Goal: Task Accomplishment & Management: Complete application form

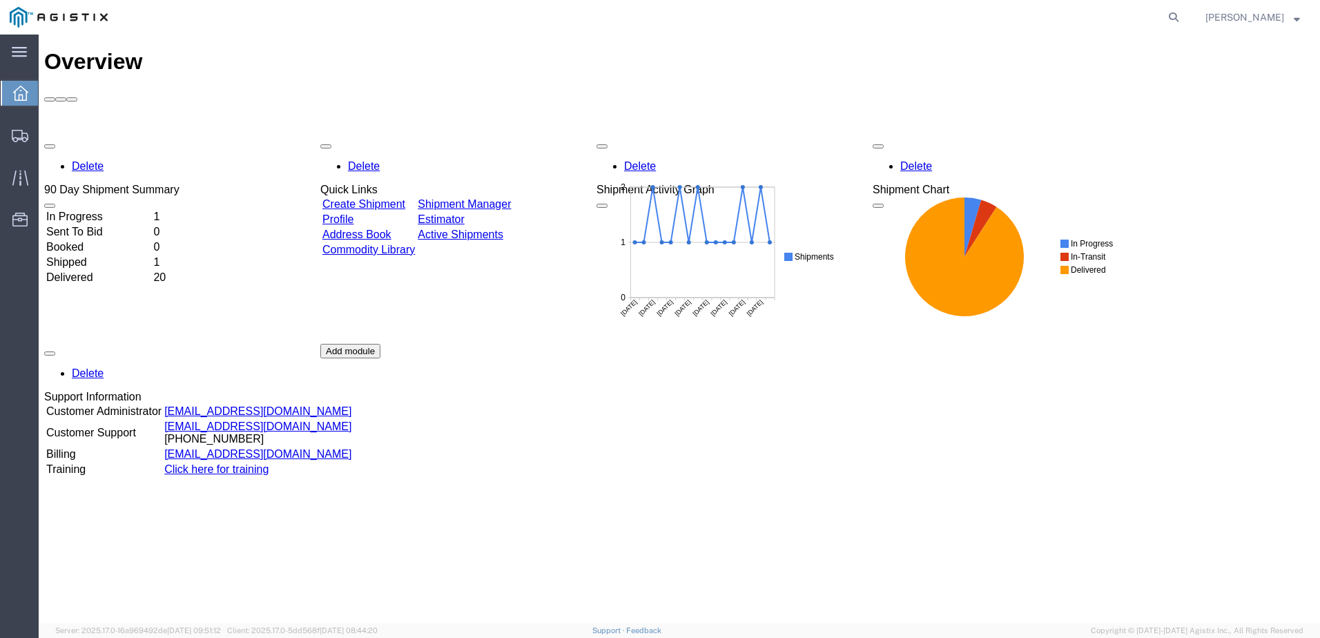
click at [405, 198] on link "Create Shipment" at bounding box center [363, 204] width 83 height 12
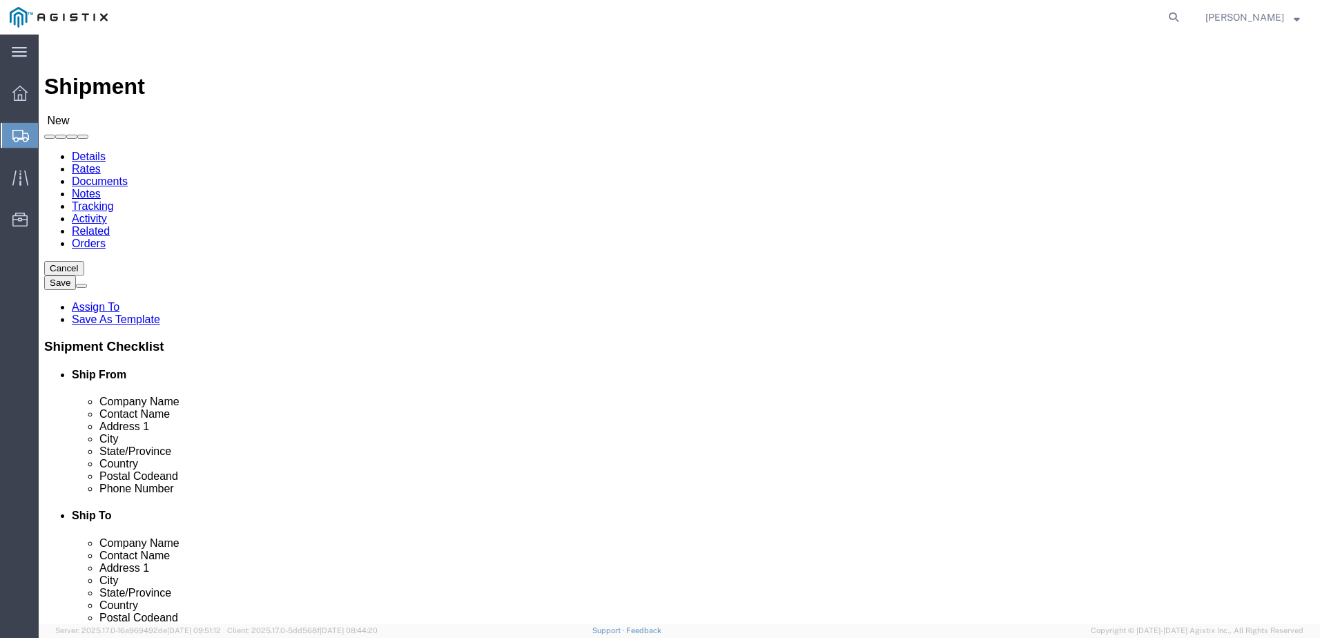
select select
click div "Account Select Madden [PERSON_NAME] PG&E"
click select "Select Madden Bolt PG&E"
select select "9596"
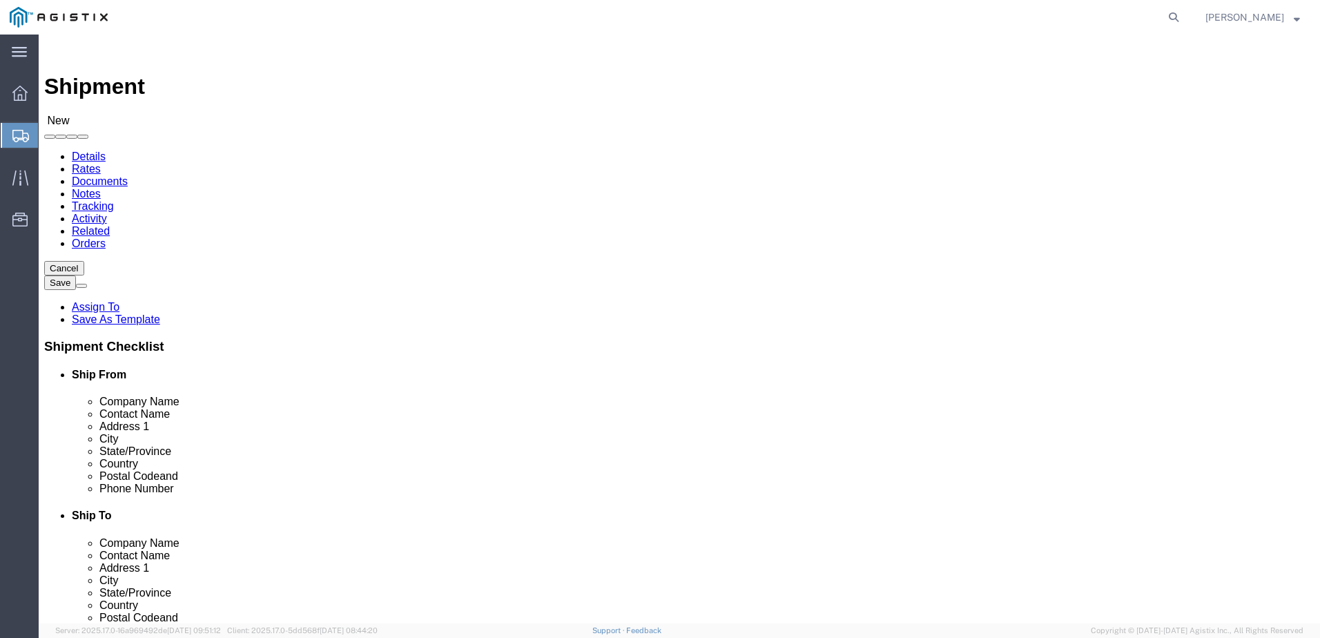
click select "Select Madden Bolt PG&E"
select select "PURCHORD"
select select
click select "Select All Others [GEOGRAPHIC_DATA] [GEOGRAPHIC_DATA] [GEOGRAPHIC_DATA] [GEOGRA…"
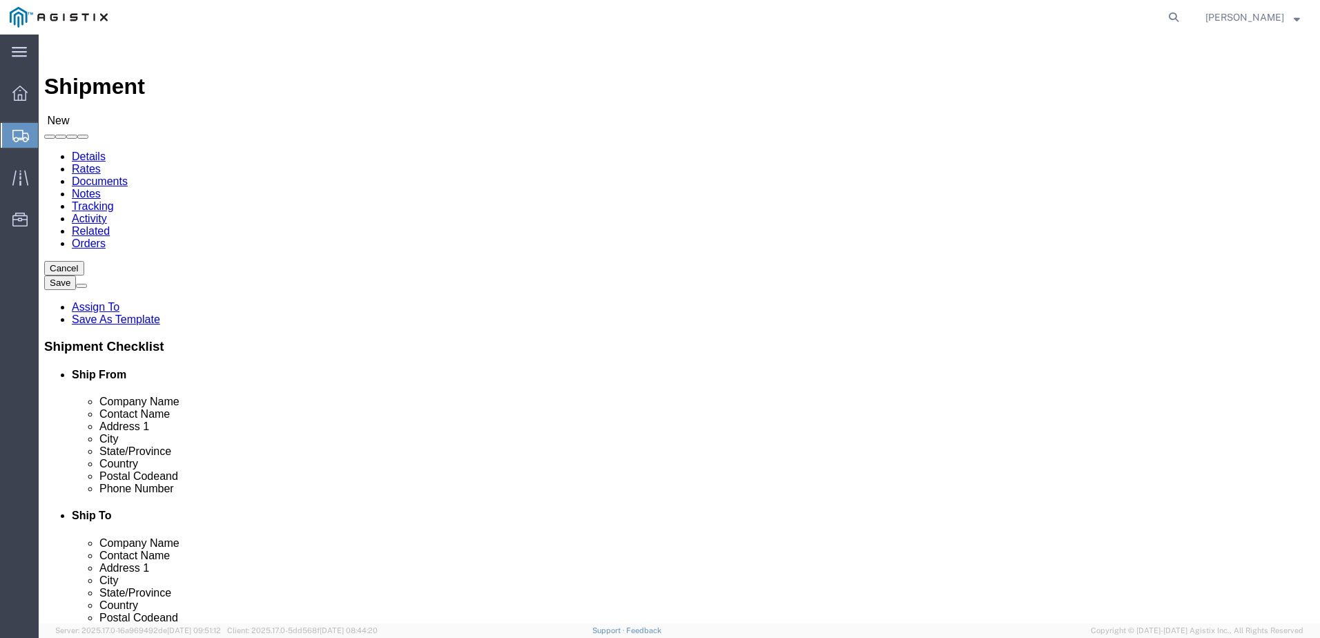
select select "23082"
click select "Select All Others [GEOGRAPHIC_DATA] [GEOGRAPHIC_DATA] [GEOGRAPHIC_DATA] [GEOGRA…"
click input "text"
type input "m"
type input "[PERSON_NAME]"
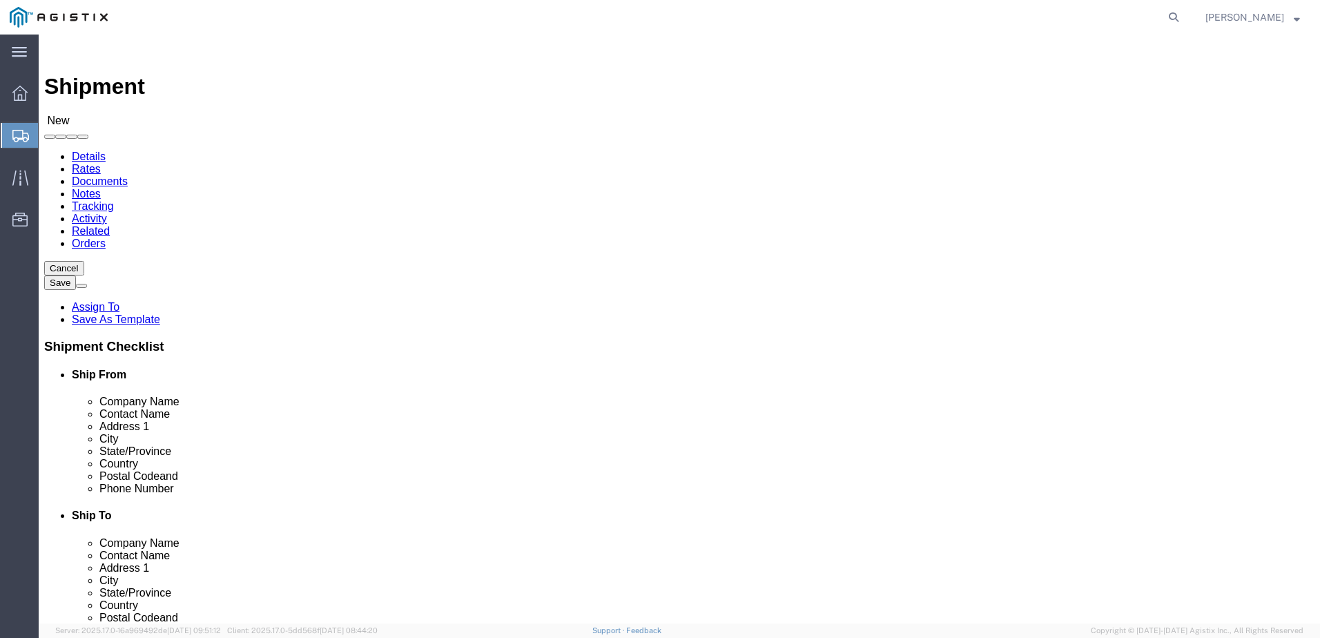
type input "[PERSON_NAME]"
type input "[STREET_ADDRESS]"
select select
type input "HOCKLEY"
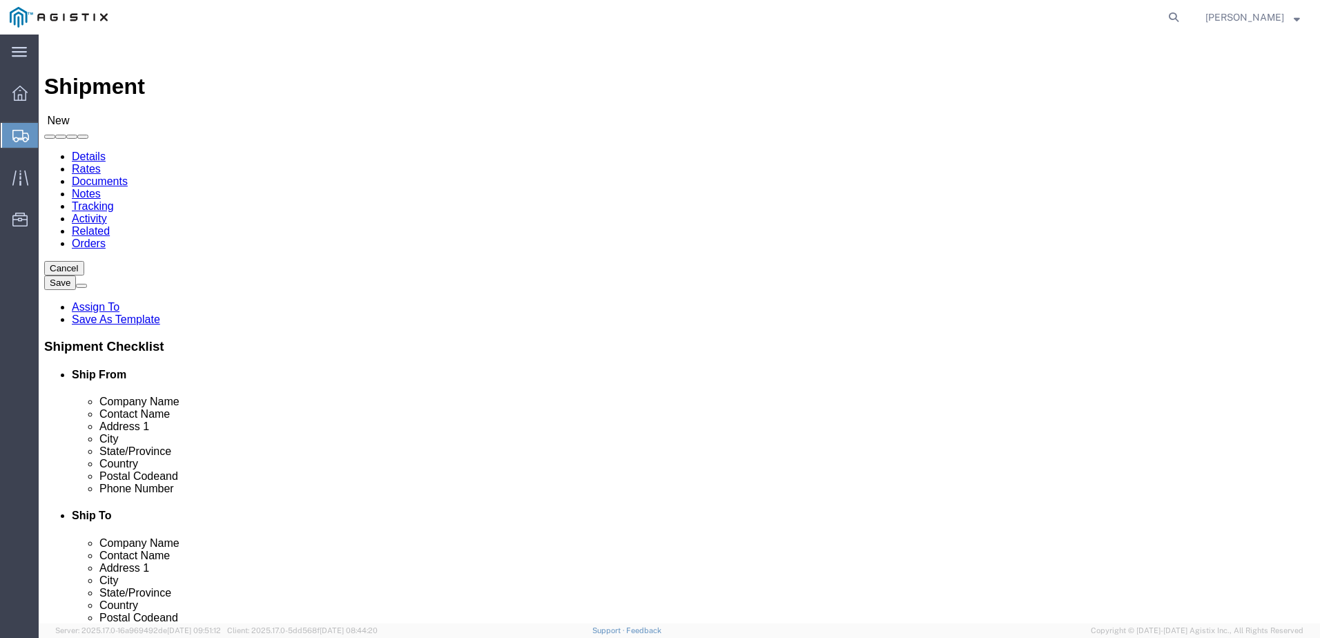
select select
select select "[GEOGRAPHIC_DATA]"
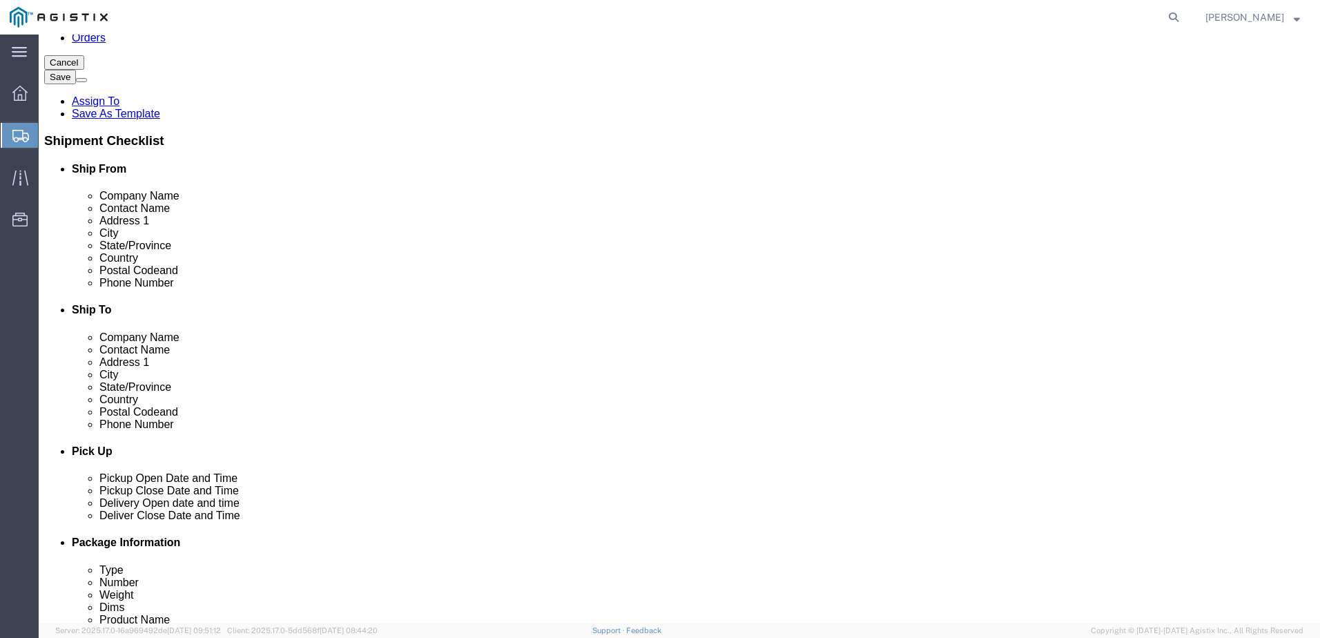
scroll to position [207, 0]
click input "text"
type input "77433"
select select
type input "[PHONE_NUMBER]"
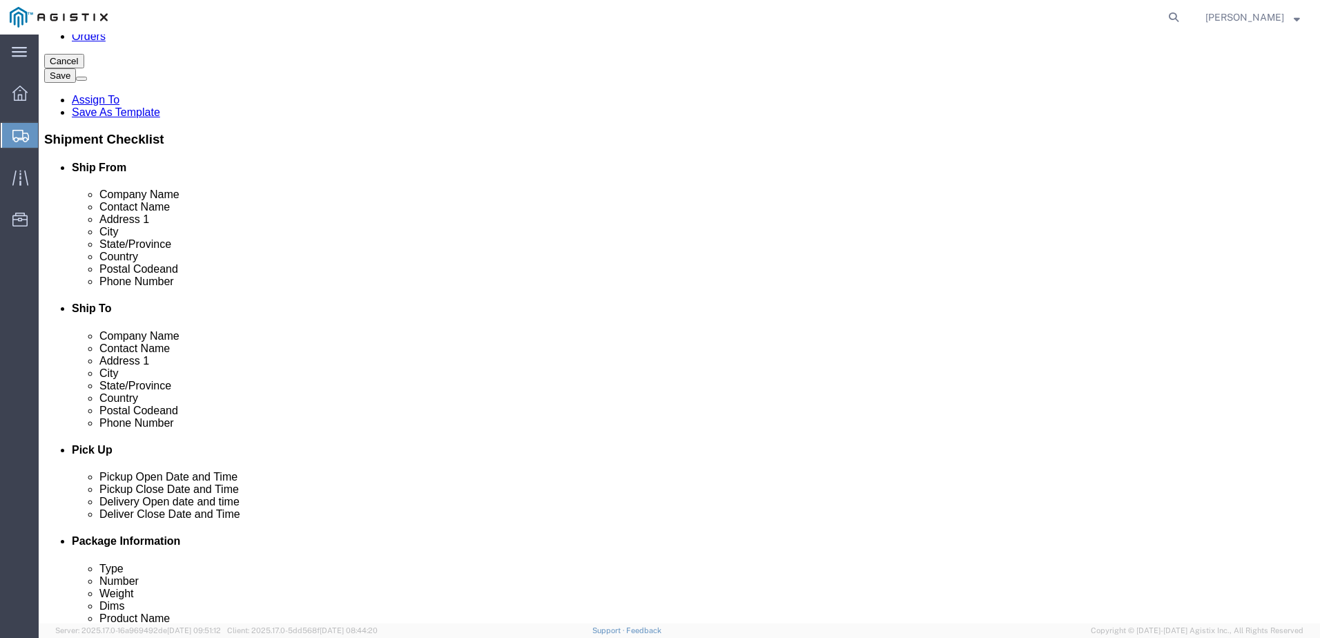
type input "[EMAIL_ADDRESS][DOMAIN_NAME]"
checkbox input "true"
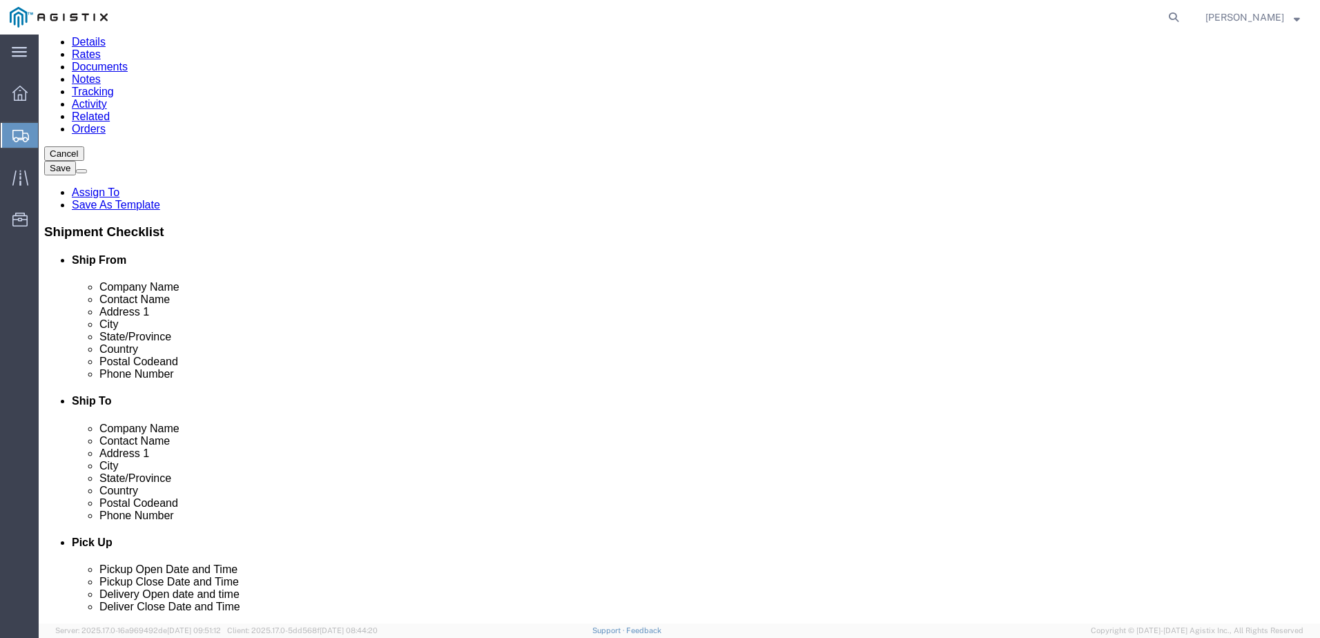
scroll to position [138, 0]
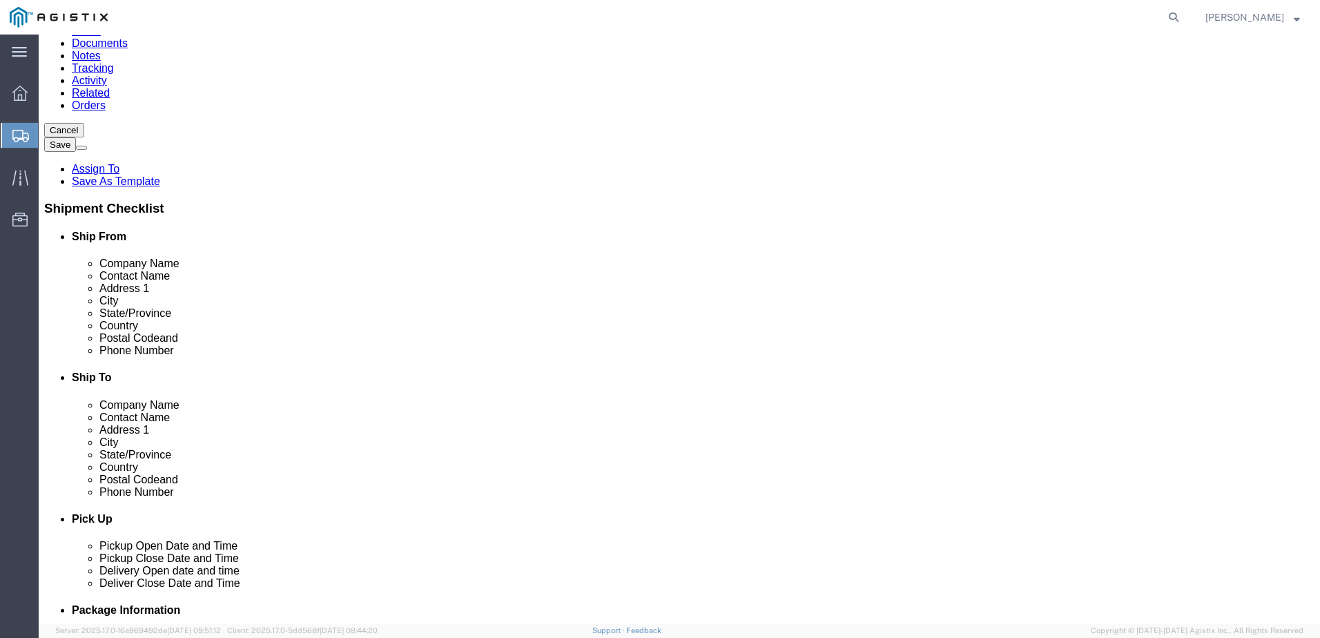
click input "text"
type input "p"
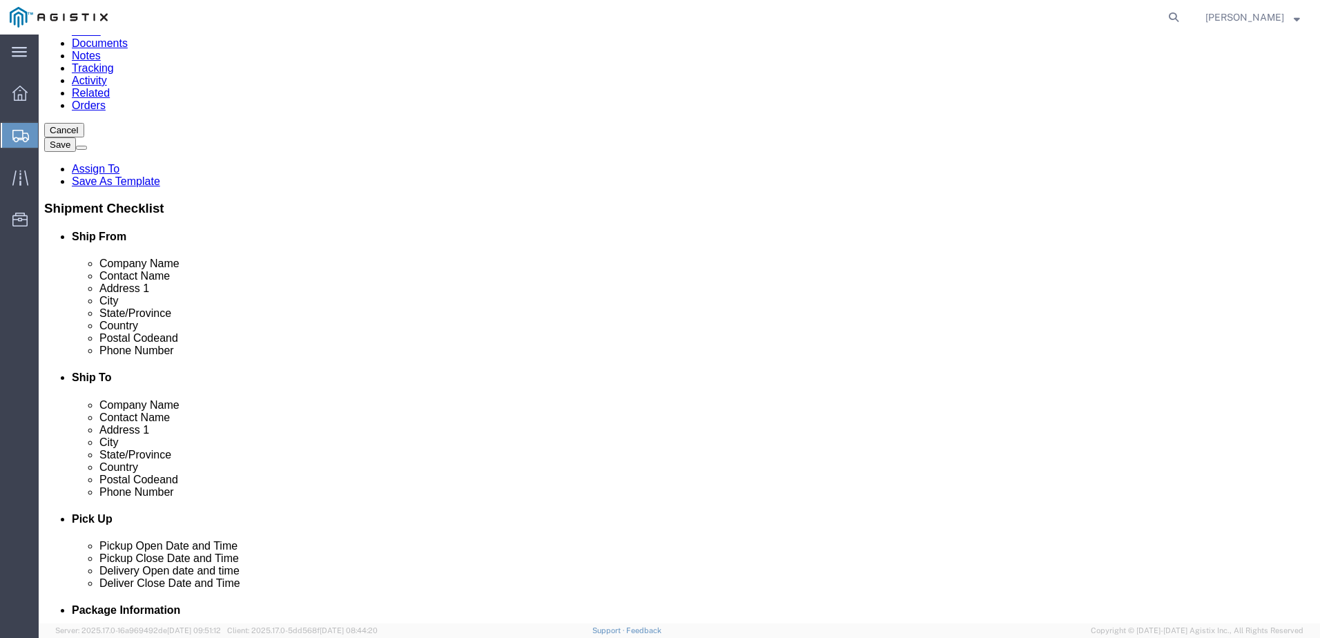
type input "O"
type input "PACIFIC GAS & ELECTRIC"
type input "4509 SKAYWAY DR"
select select
click input "4509 SKAYWAY DR"
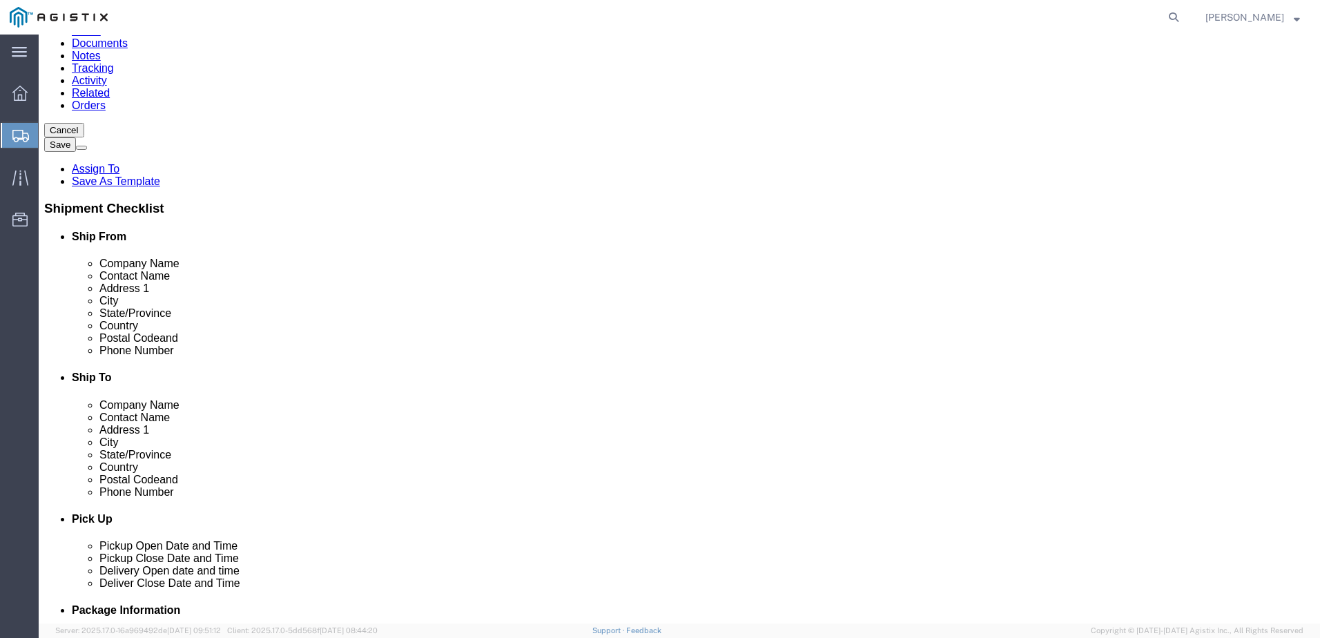
type input "[STREET_ADDRESS]"
select select
click input "text"
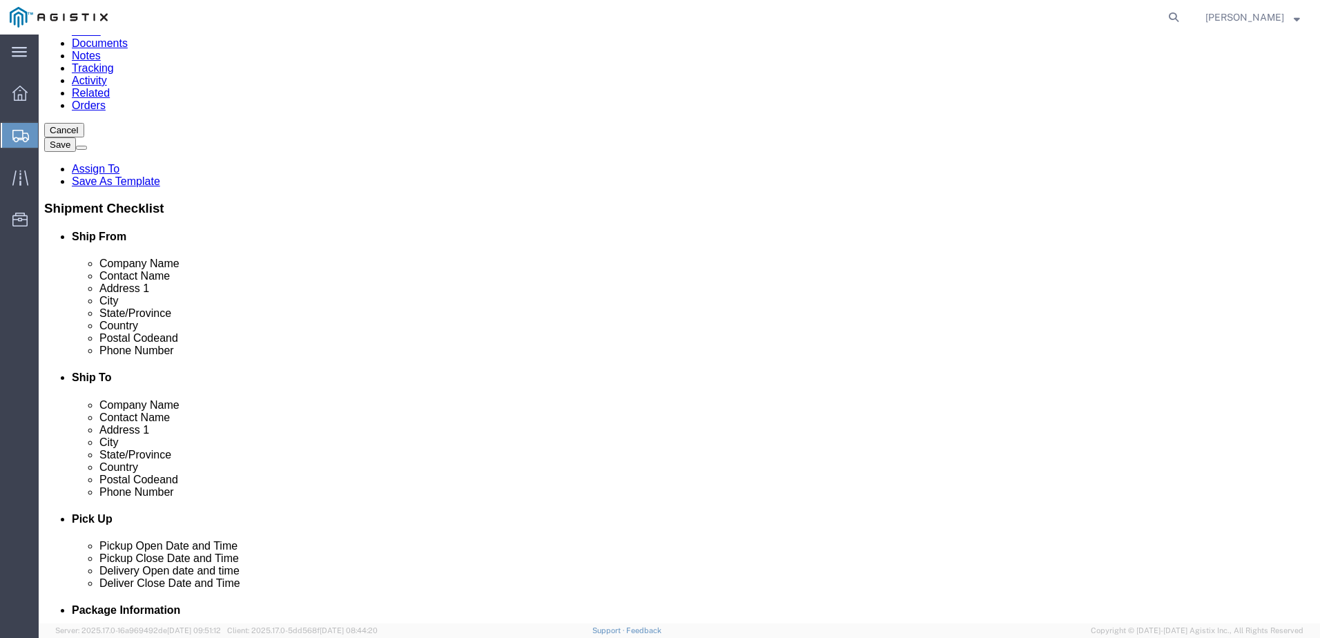
type input "OLIVEHURST"
select select
type input "C"
type input "CA"
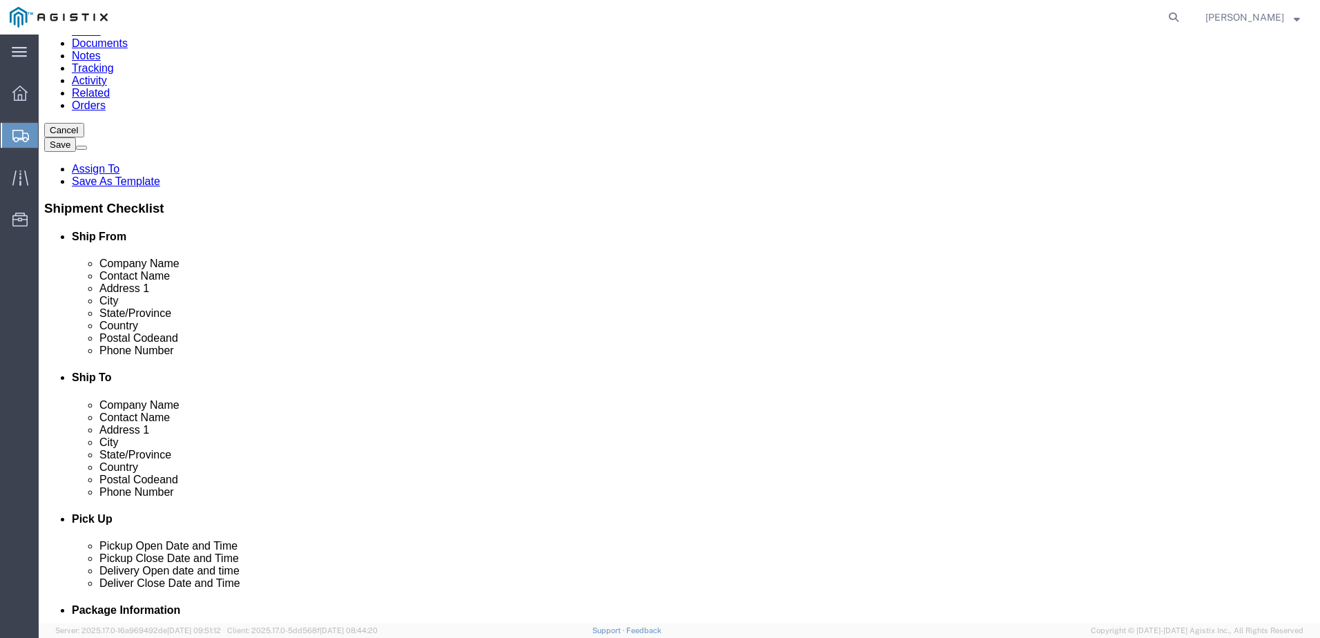
select select
select select "CA"
click input "Postal Code"
type input "95961"
select select
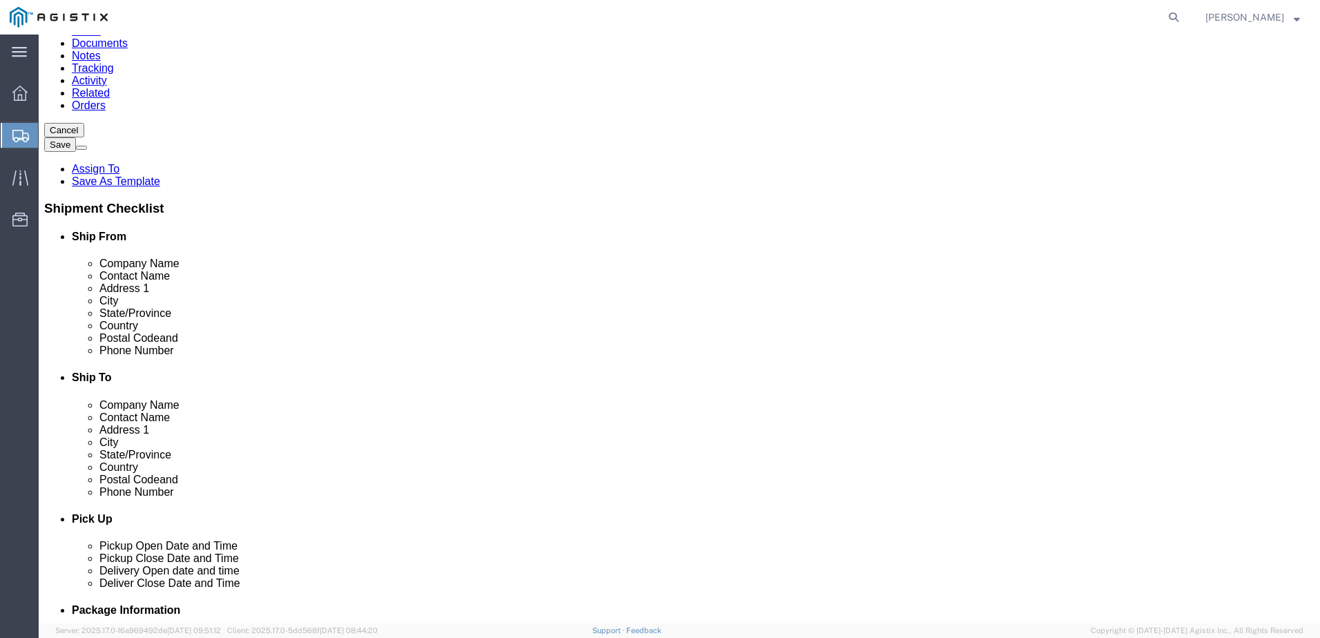
click input "text"
type input "[PERSON_NAME]"
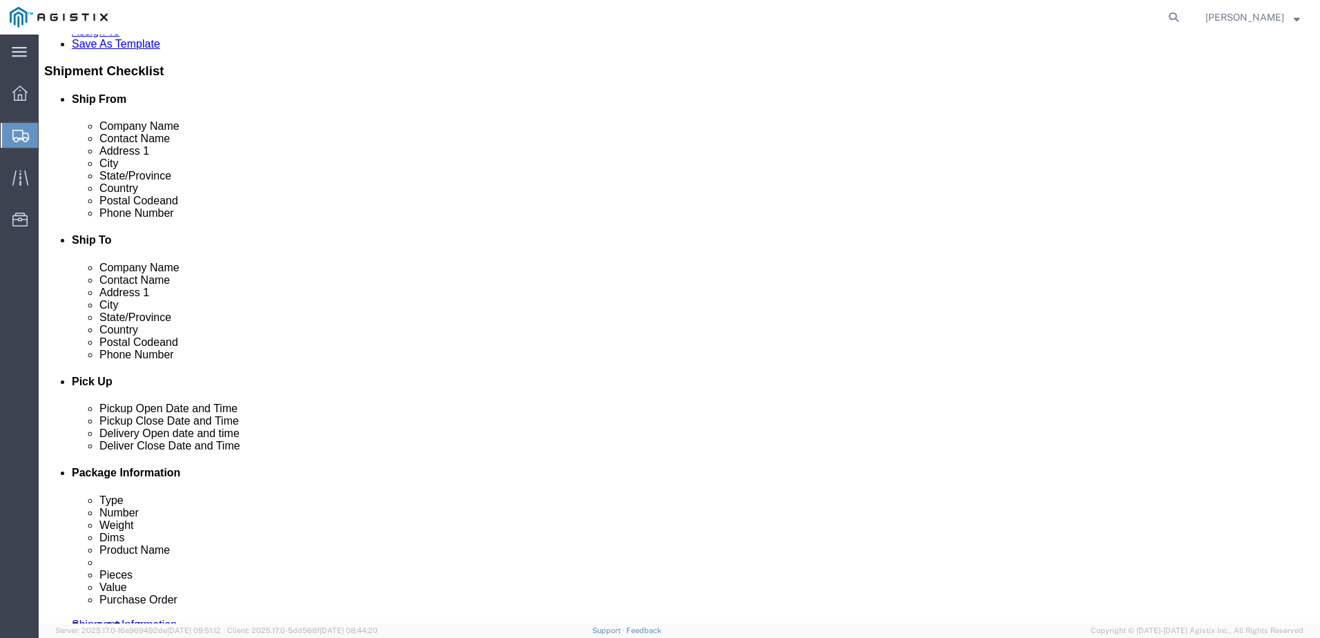
scroll to position [345, 0]
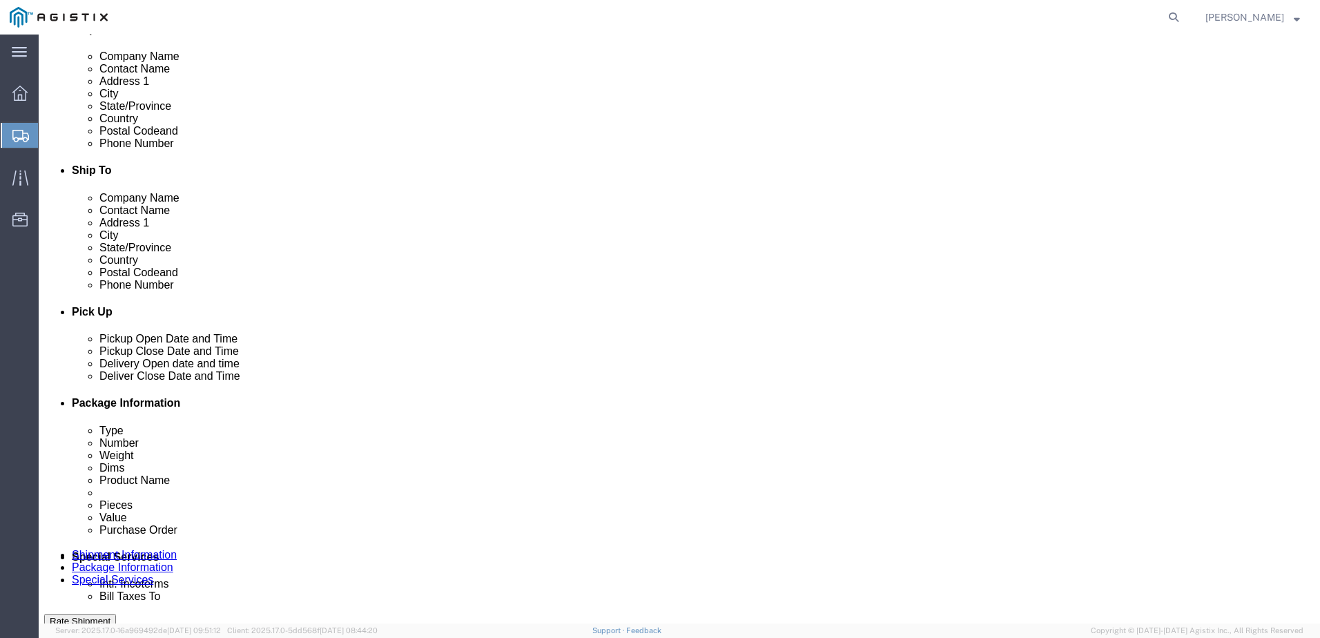
click input "text"
click input "3055191777"
type input "[PHONE_NUMBER]"
click input "checkbox"
checkbox input "true"
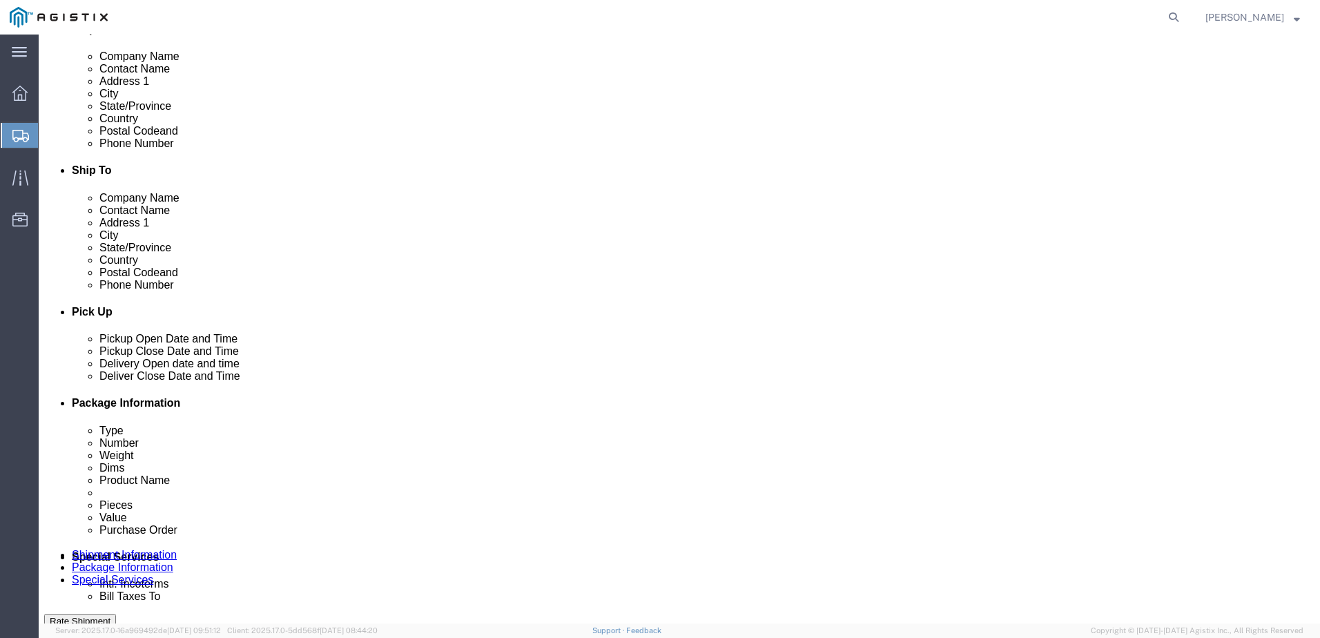
click input "text"
paste input "[EMAIL_ADDRESS][DOMAIN_NAME]"
type input "[EMAIL_ADDRESS][DOMAIN_NAME]"
click div "Pickup Date and Time"
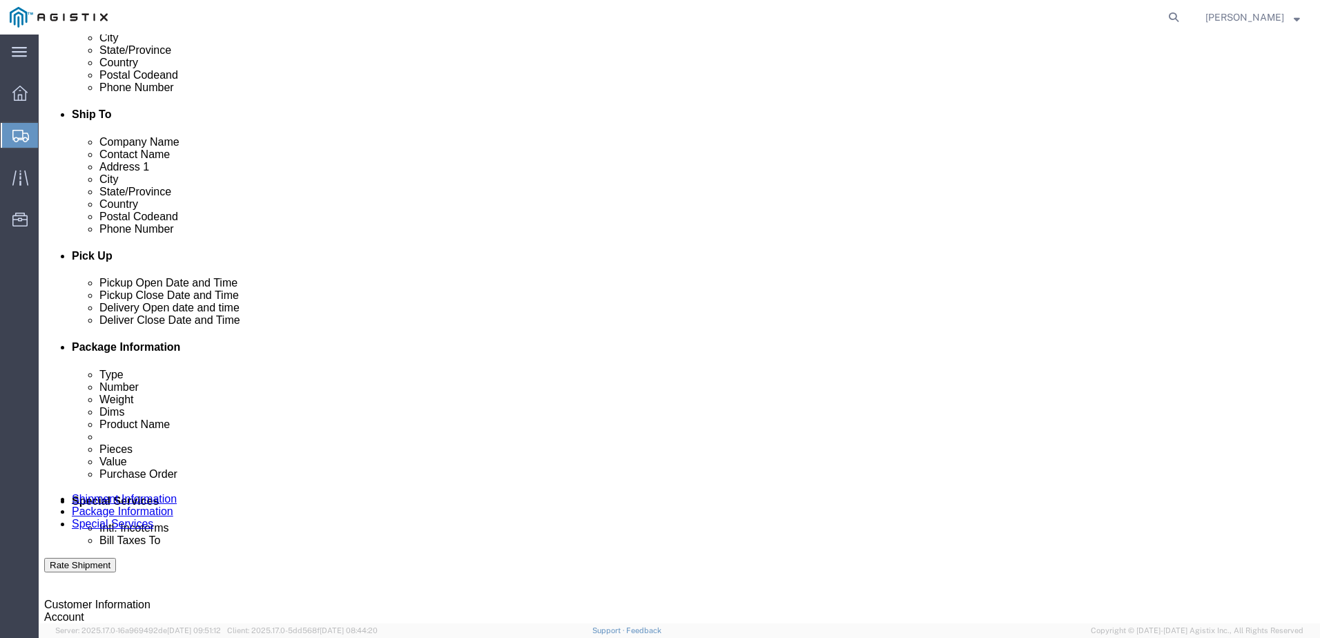
scroll to position [483, 0]
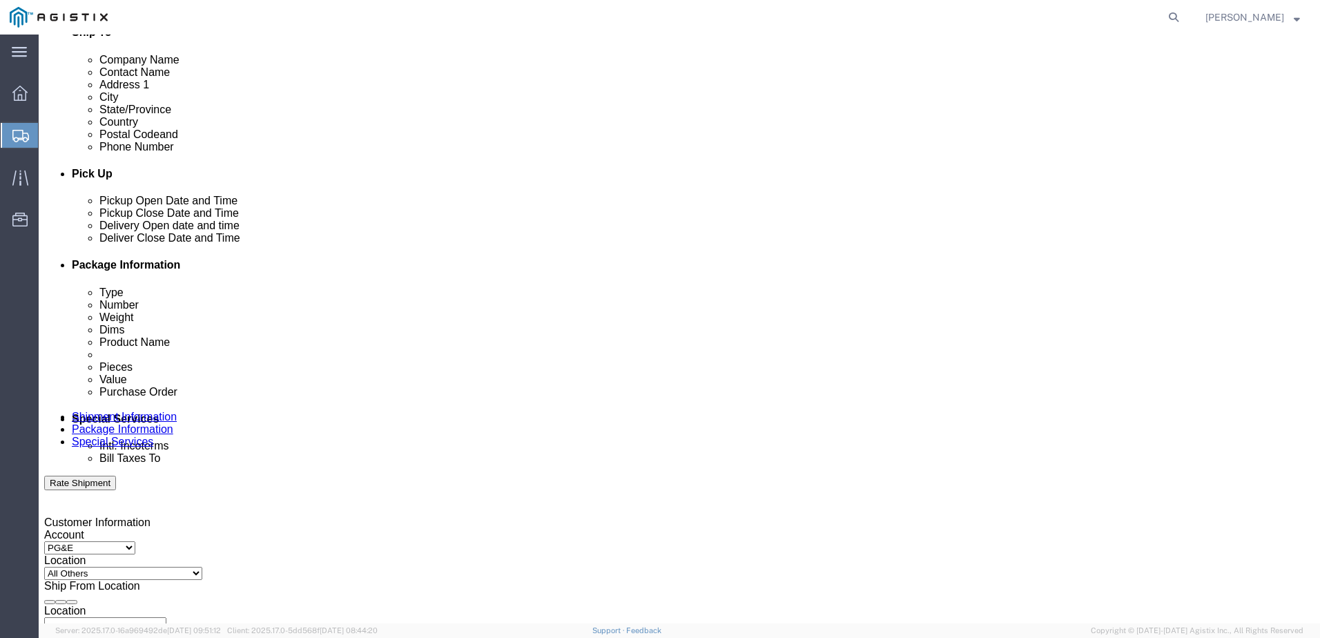
click div "[DATE] 11:00 AM"
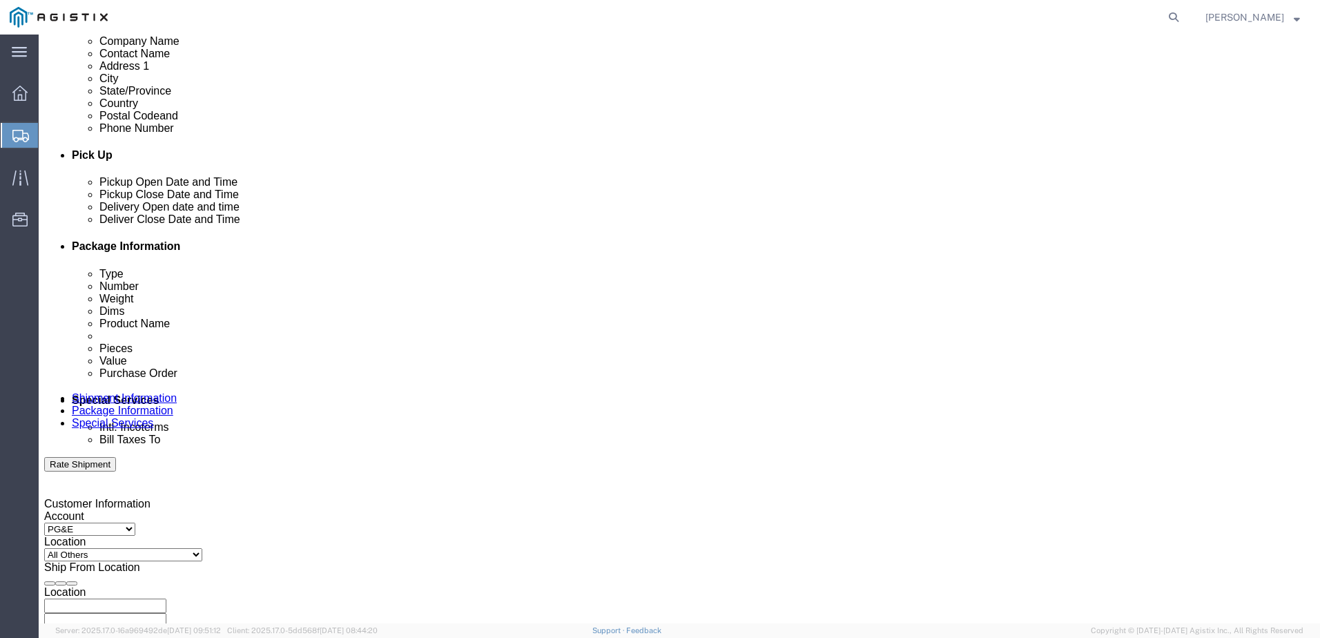
click input "11:00 AM"
type input "8:00 AM"
click button "Apply"
click div "[DATE] 9:00 AM"
type input "3:00 PM"
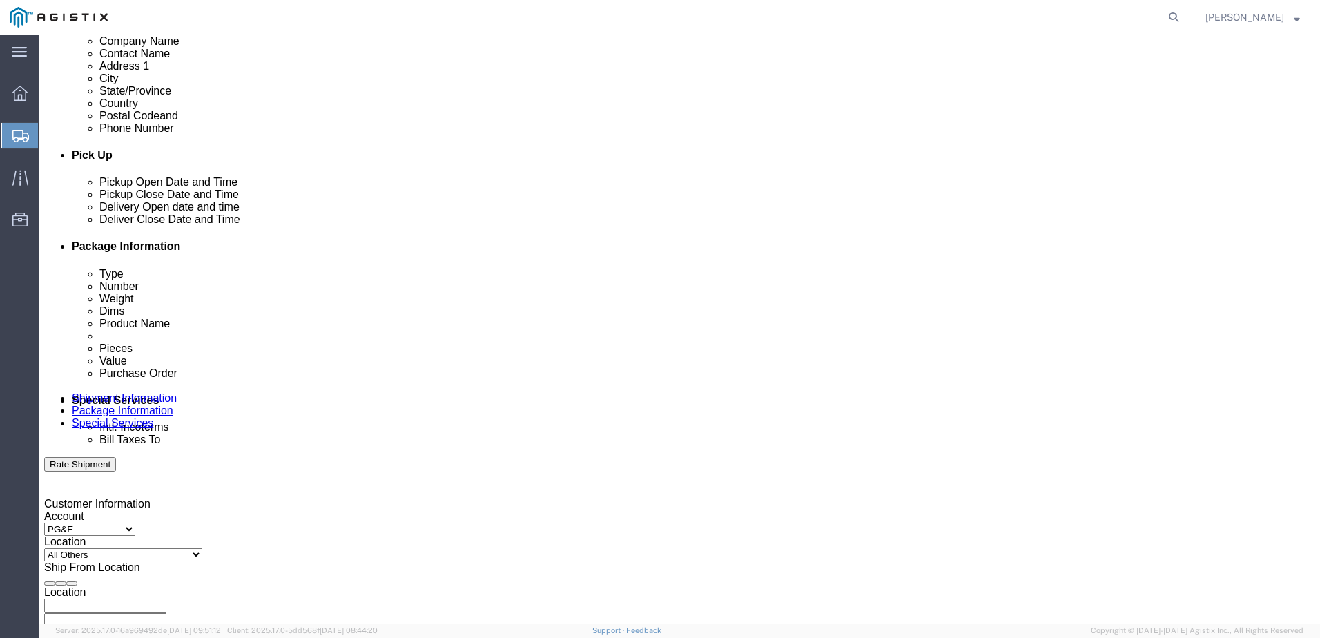
click button "Apply"
click div
click input "4:00 PM"
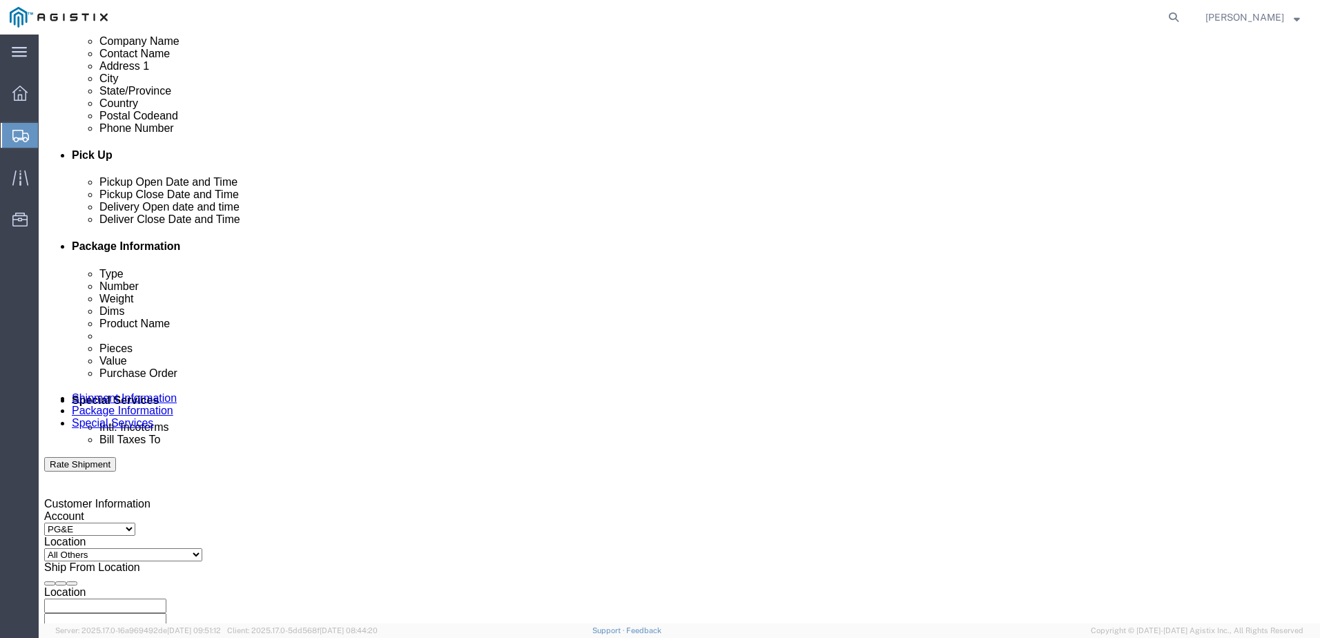
type input "7:00 AM"
click div "Open Time 7:00 AM [DATE] 4:00 PM - [DATE] 4:00 PM Cancel Apply"
click button "Apply"
click div
click input "8:00 AM"
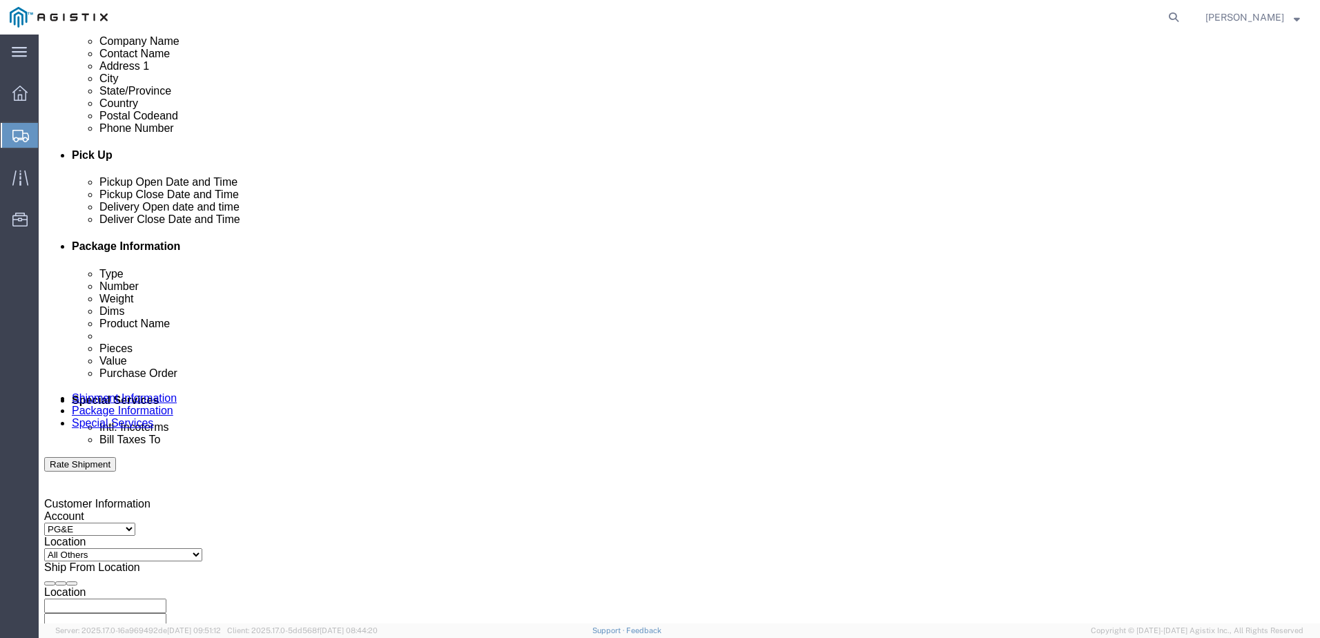
type input "4:00 PM"
click button "Apply"
click div "Customer Information Account Select Madden Bolt PG&E Location Select All Others…"
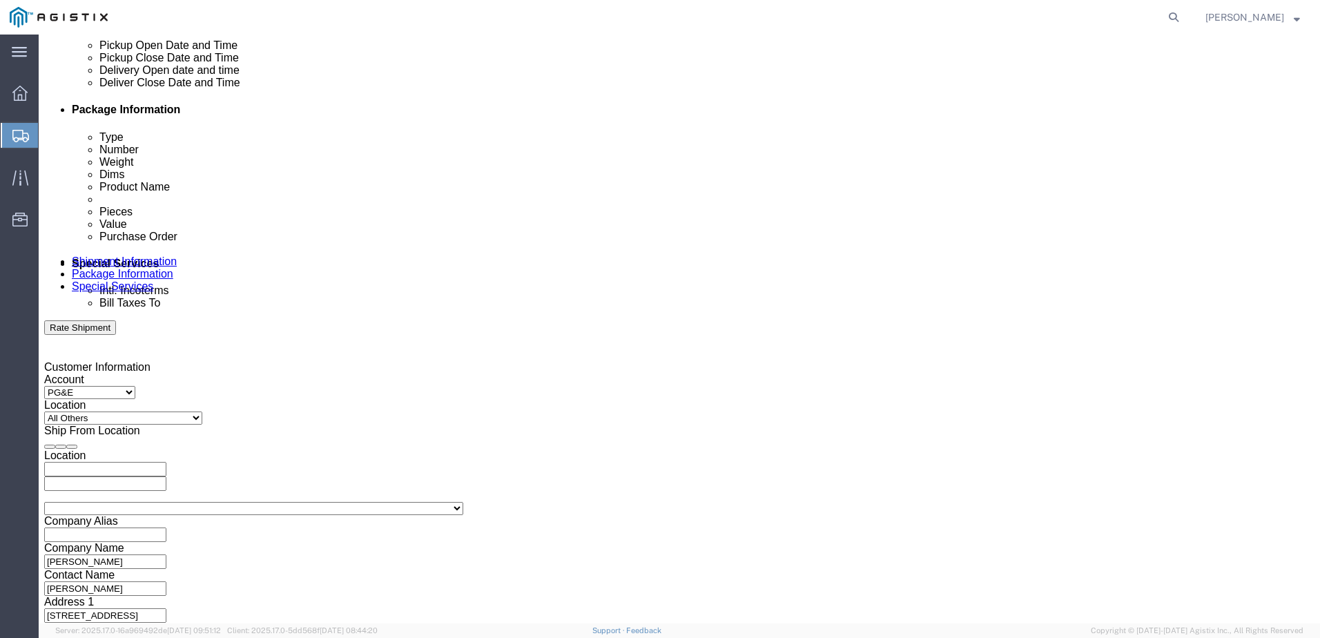
scroll to position [640, 0]
click input "text"
type input "2701177359"
click select "Select Account Type Activity ID Airline Appointment Number ASN Batch Request # …"
select select "BOL"
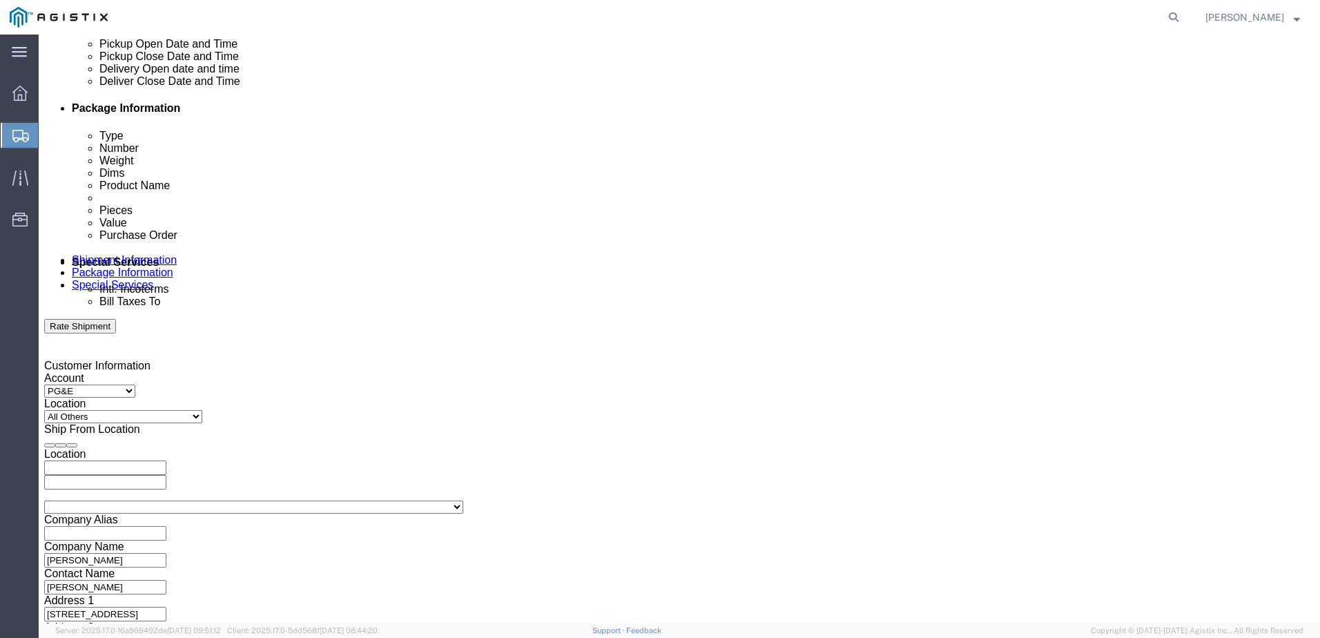
click select "Select Account Type Activity ID Airline Appointment Number ASN Batch Request # …"
click input "text"
type input "152988"
click select "Select Account Type Activity ID Airline Appointment Number ASN Batch Request # …"
select select "PURCHORD"
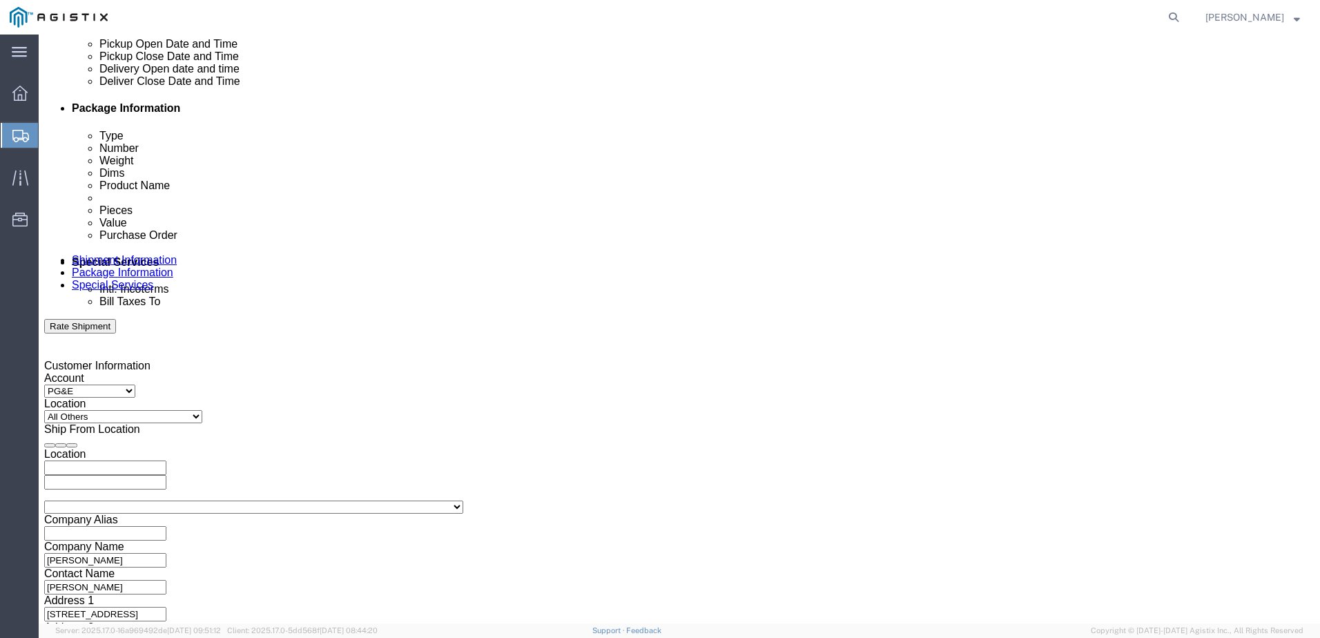
click select "Select Account Type Activity ID Airline Appointment Number ASN Batch Request # …"
click input "text"
type input "660243"
click button "Add reference"
click select "Select Account Type Activity ID Airline Appointment Number ASN Batch Request # …"
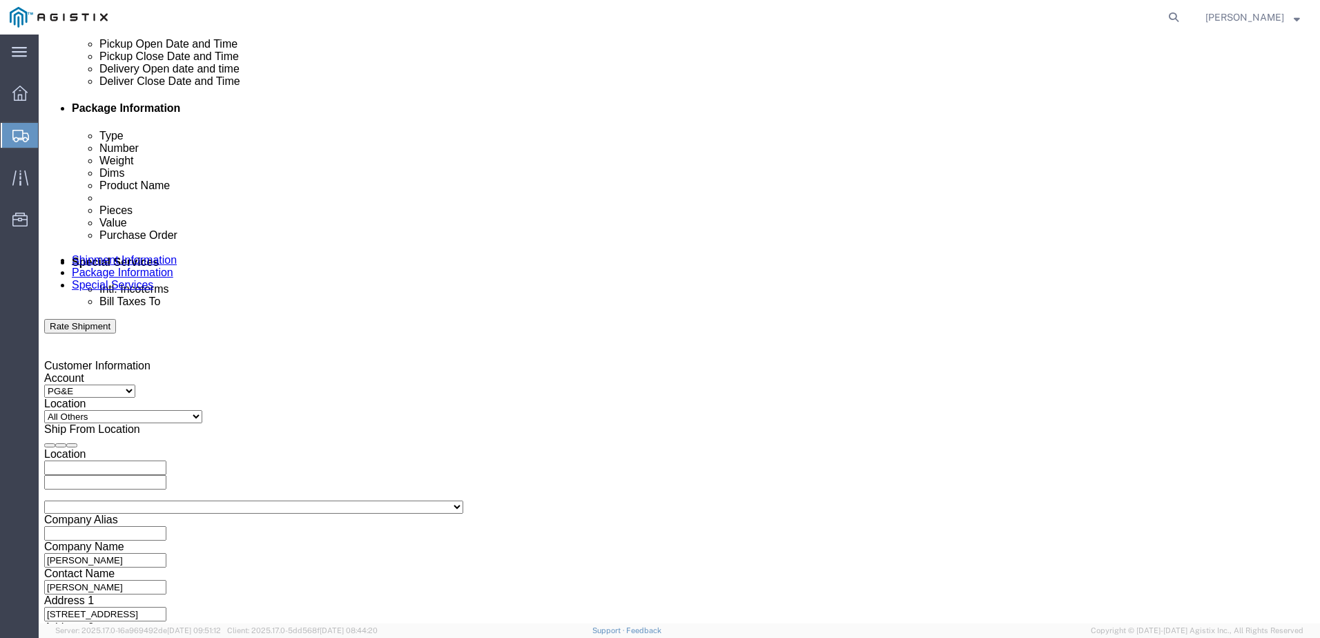
select select "PROJNUM"
click select "Select Account Type Activity ID Airline Appointment Number ASN Batch Request # …"
click input "text"
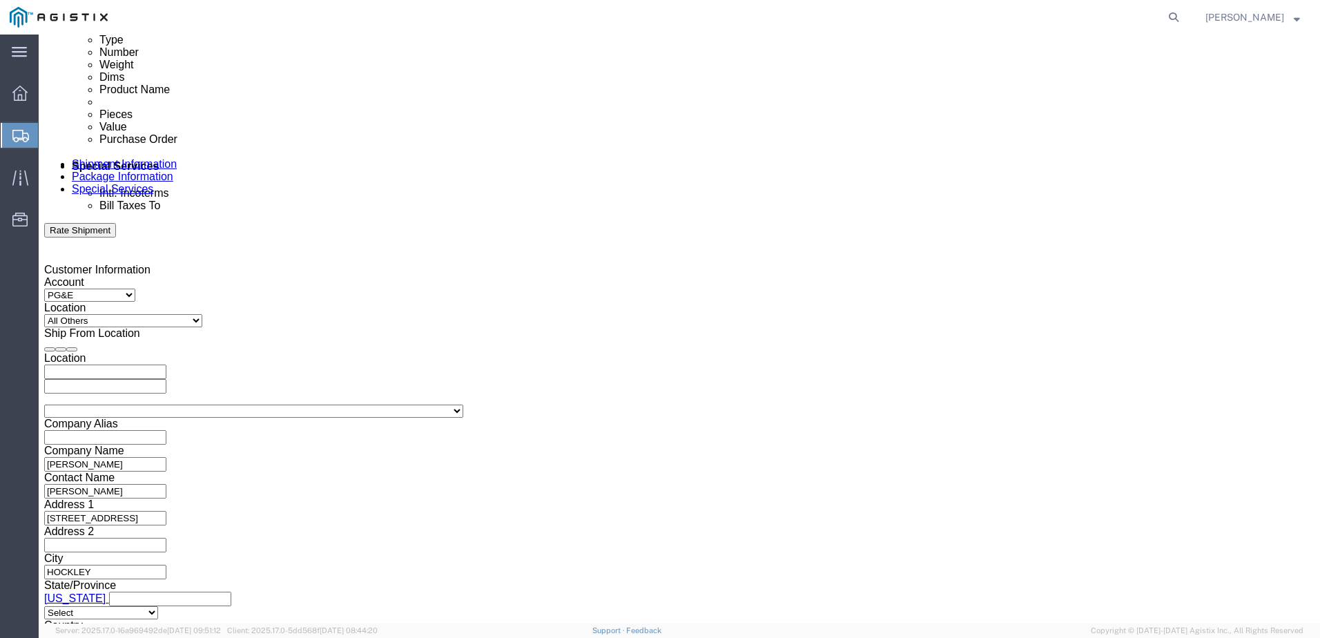
type input "74026687"
click button "Continue"
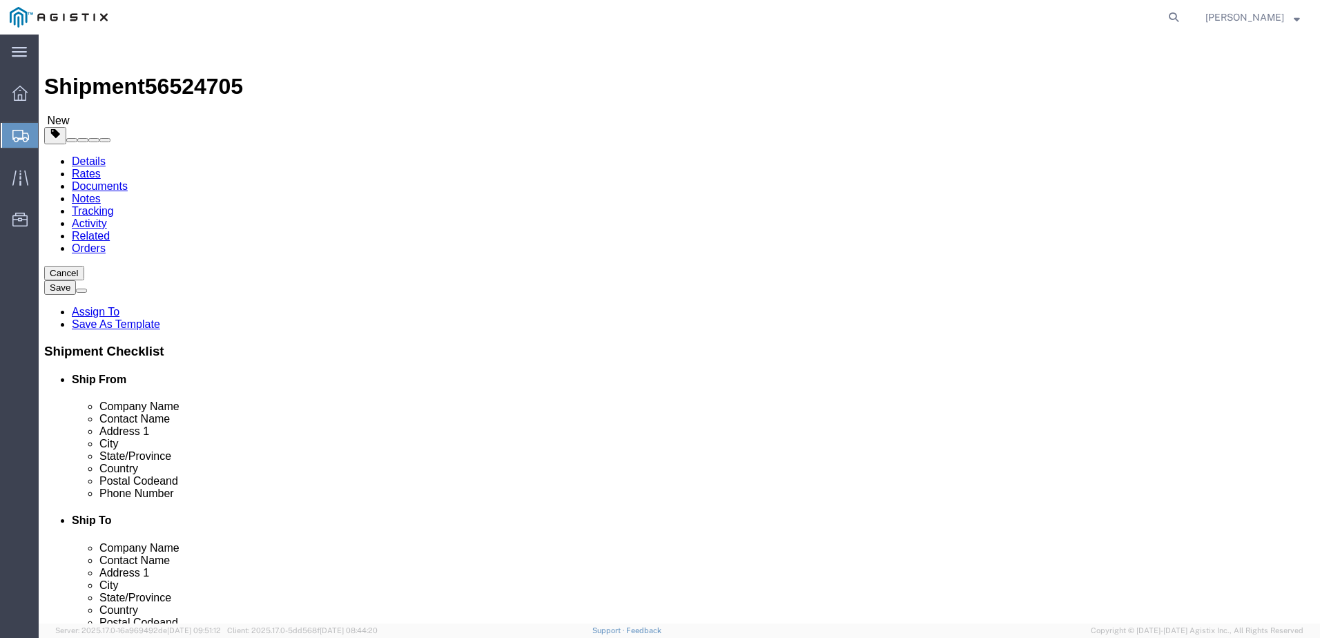
click select "Select Bulk Bundle(s) Cardboard Box(es) Carton(s) Crate(s) Drum(s) (Fiberboard)…"
select select "BNDL"
click select "Select Bulk Bundle(s) Cardboard Box(es) Carton(s) Crate(s) Drum(s) (Fiberboard)…"
click input "text"
type input "87"
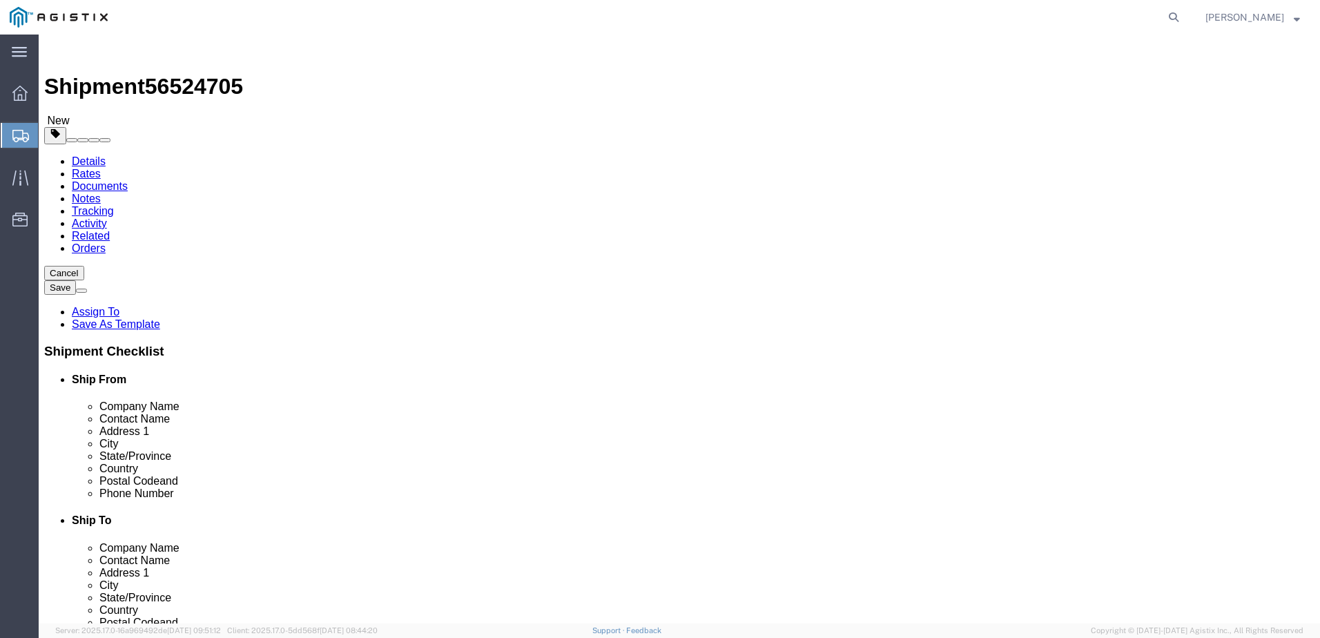
click input "text"
type input "50.5"
click input "text"
type input "50.5"
click input "0.00"
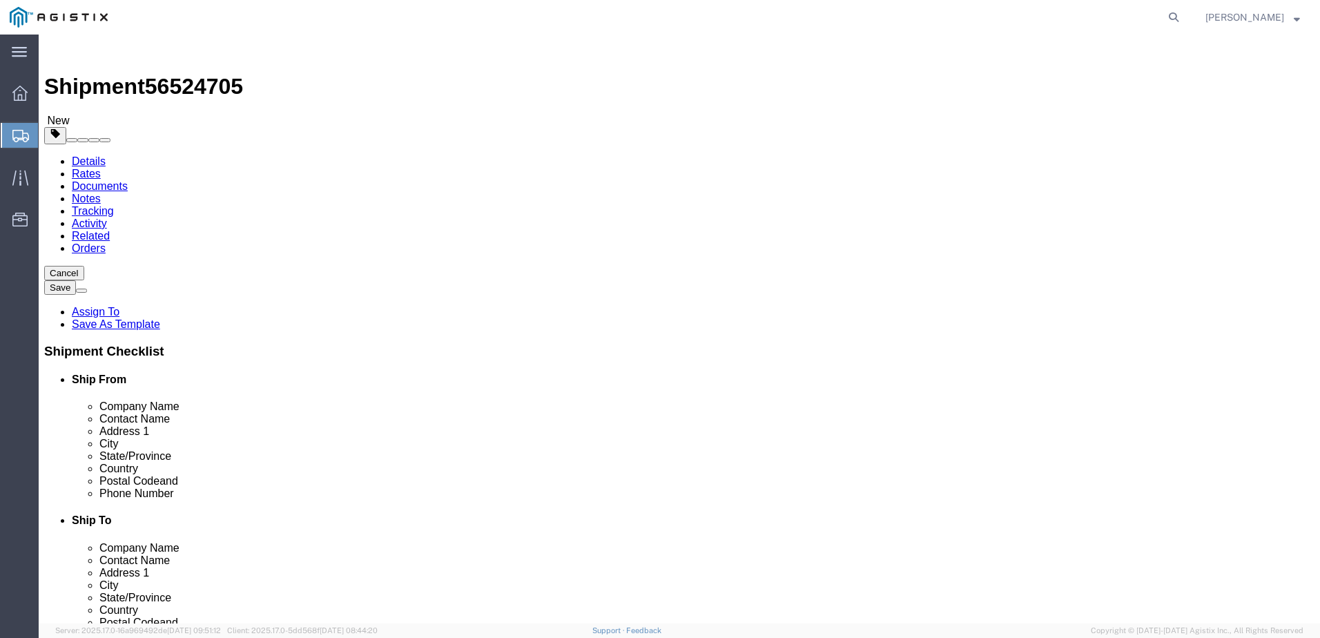
click input "0.00"
type input "0"
type input "1155"
click div "1 x Bundle(s) Package Type Select Bulk Bundle(s) Cardboard Box(es) Carton(s) Cr…"
click link "Add Content"
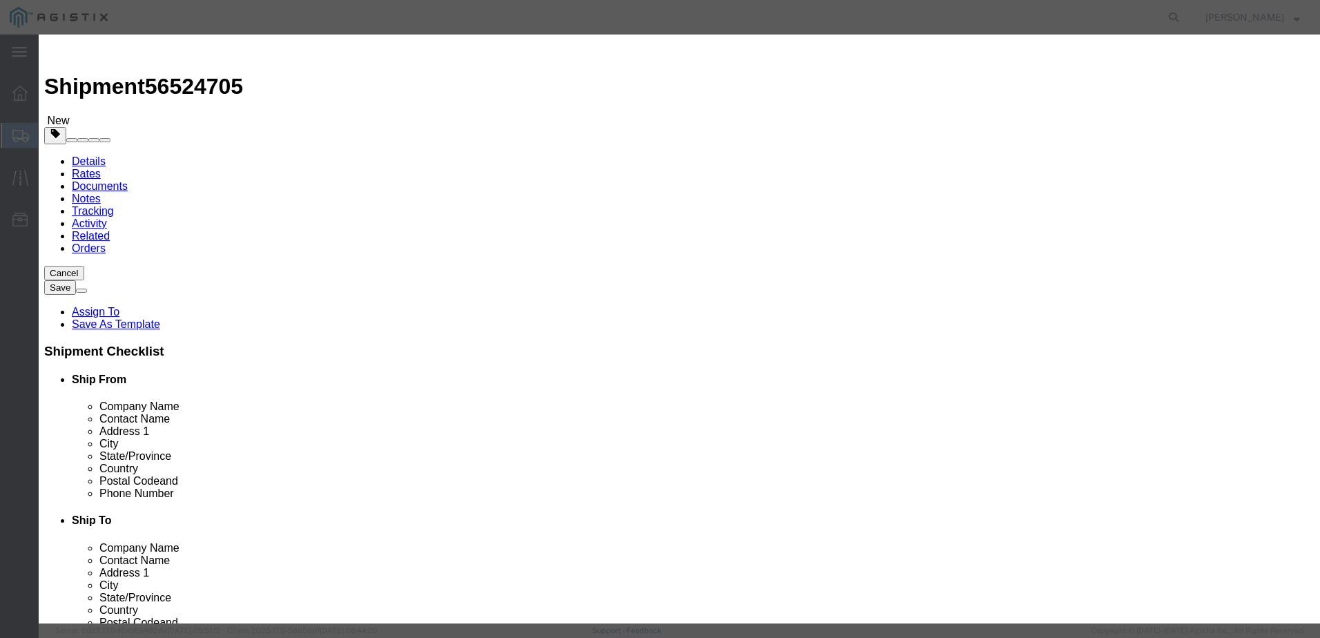
click textarea
click input "text"
type input "ANCHOR [PERSON_NAME]"
type input "1100"
click input "0"
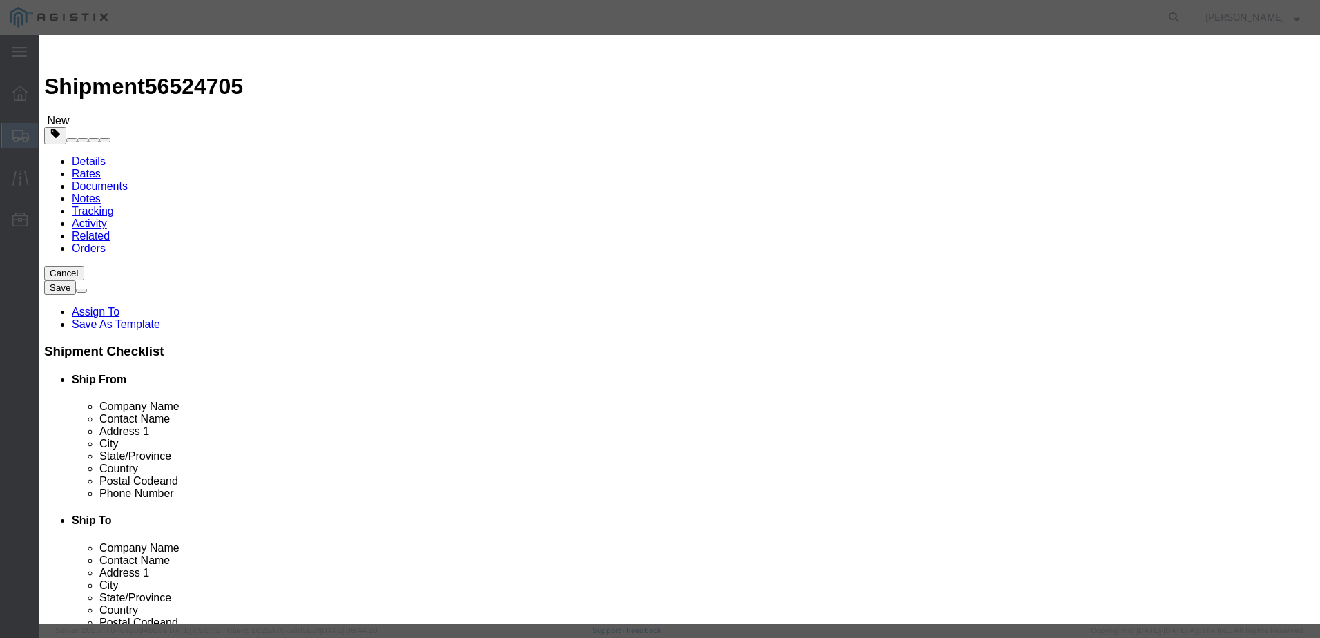
click input "0"
type input "1"
click textarea
paste textarea "REF: DWG: 1420133 MK: VM STR# 1420133 Purchase Order No: 2701177359 Customer PO…"
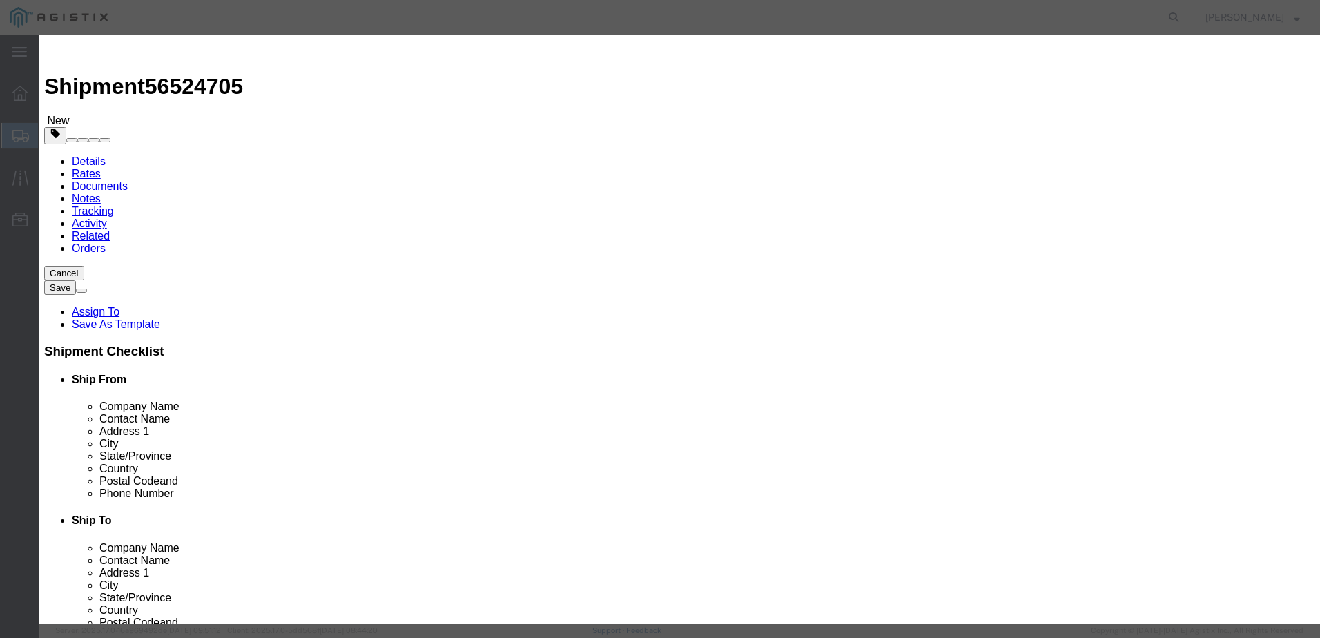
type textarea "REF: DWG: 1420133 MK: VM STR# 1420133 Purchase Order No: 2701177359 Customer PO…"
click input "1100"
click select "Select 50 55 60 65 70 85 92.5 100 125 175 250 300 400"
select select "50"
click select "Select 50 55 60 65 70 85 92.5 100 125 175 250 300 400"
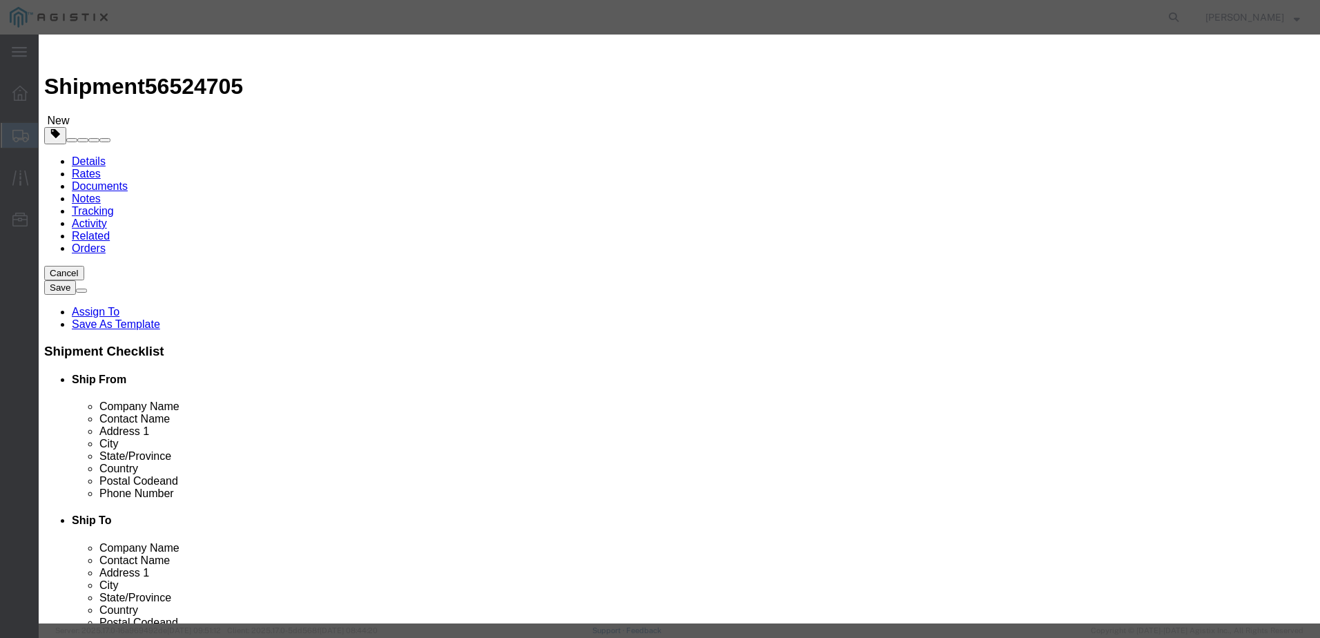
drag, startPoint x: 450, startPoint y: 159, endPoint x: 311, endPoint y: 171, distance: 139.2
click div "Product Name ANCHOR BOLT CAGE Pieces 1 Select Bag Barrels 100Board Feet Bottle …"
type input "1756"
click div "Save & Add Another Save & Close Close"
click button "Save & Close"
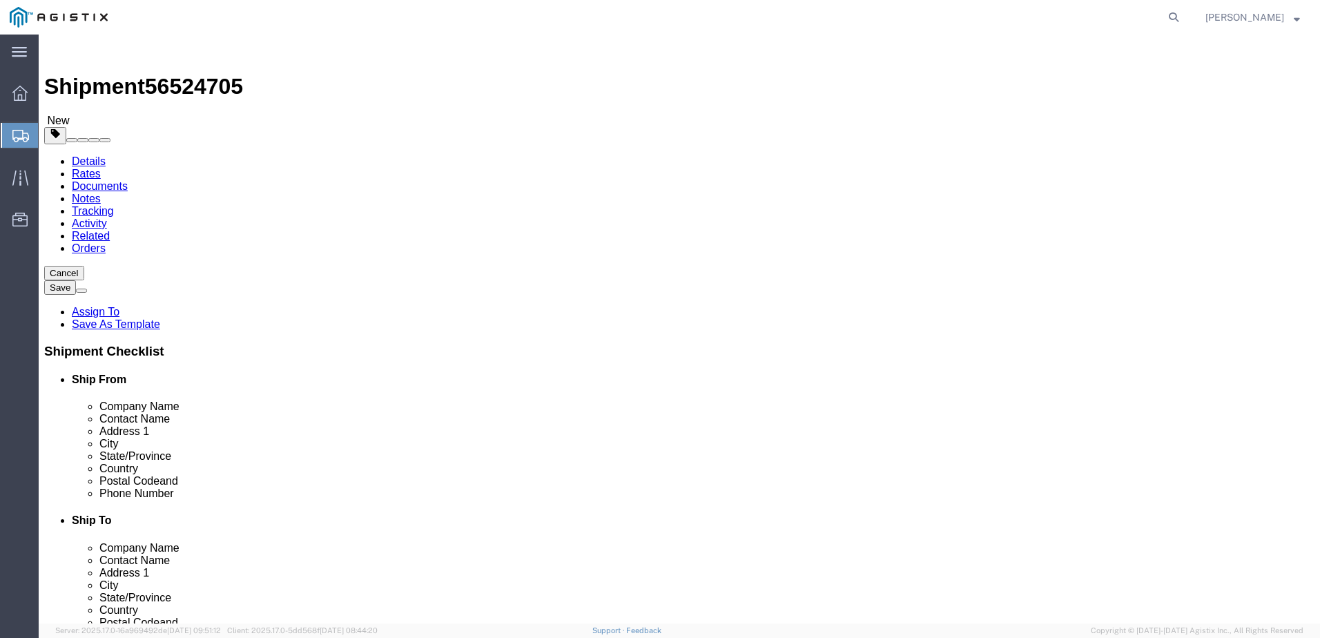
scroll to position [4, 0]
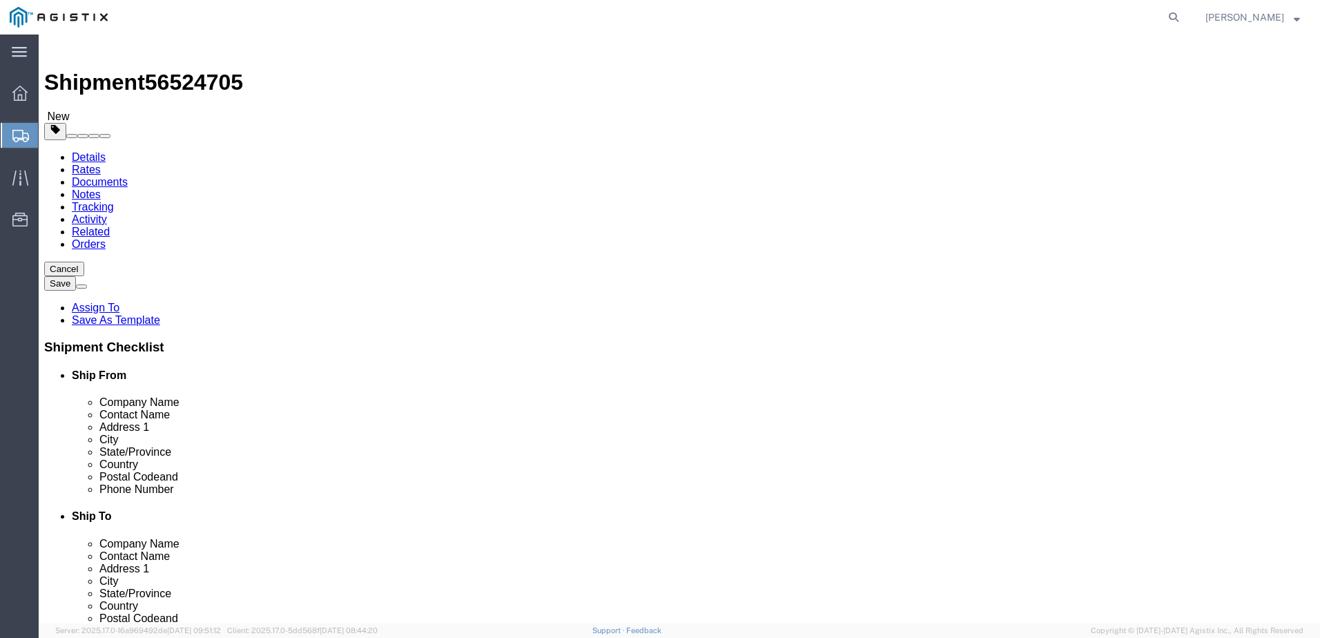
click button "Continue"
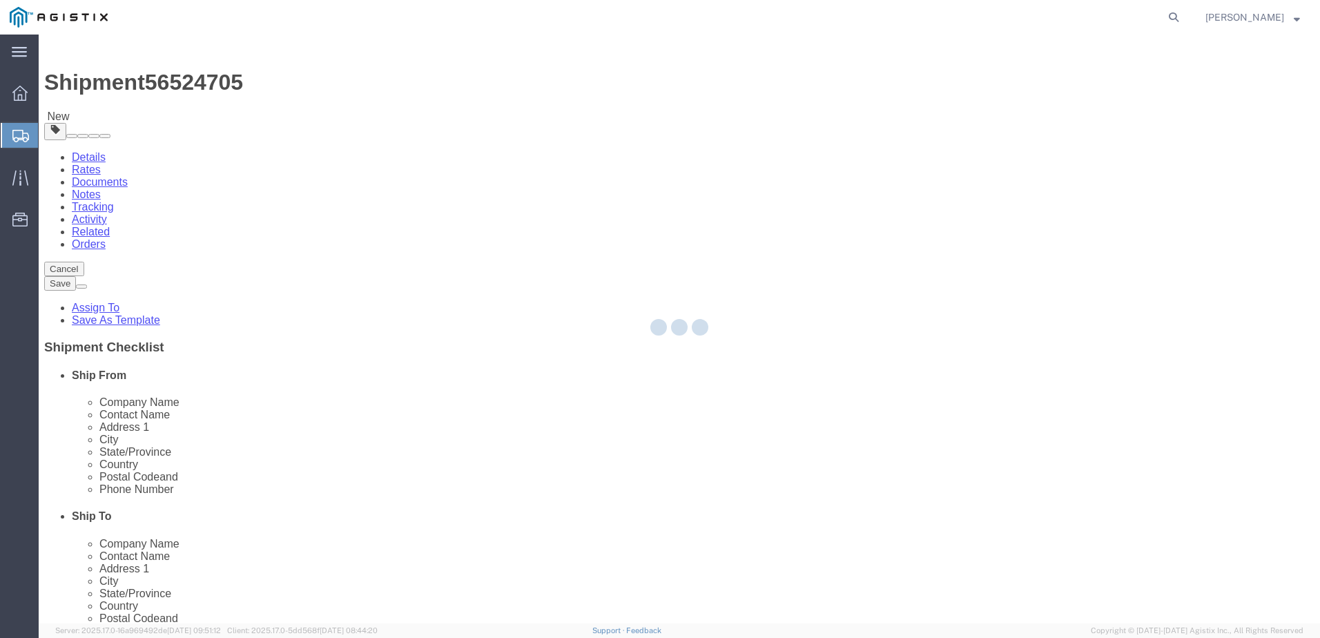
select select
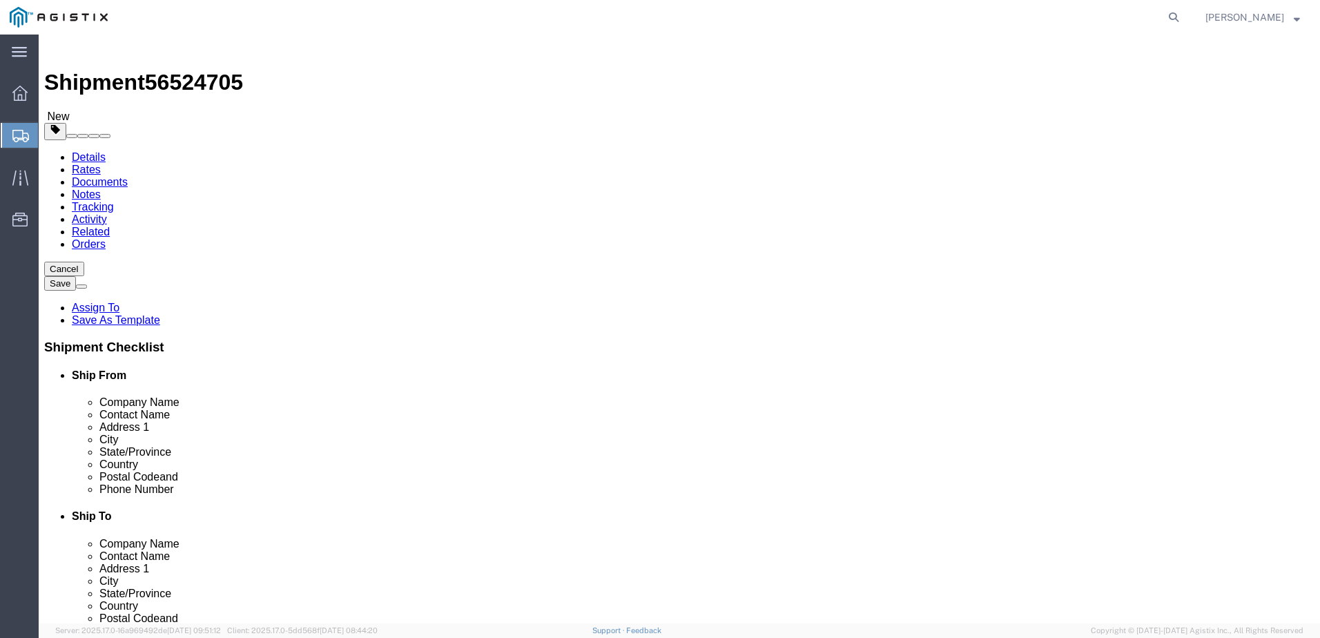
click button "Rate Shipment"
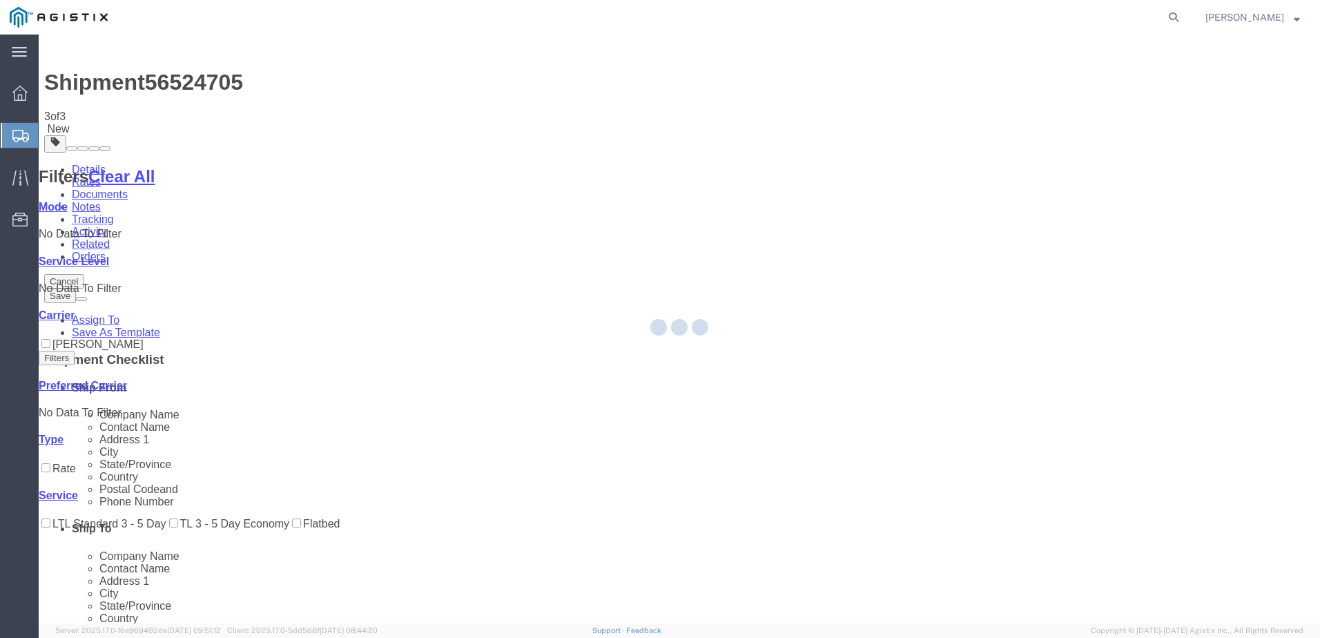
scroll to position [0, 0]
